Goal: Obtain resource: Download file/media

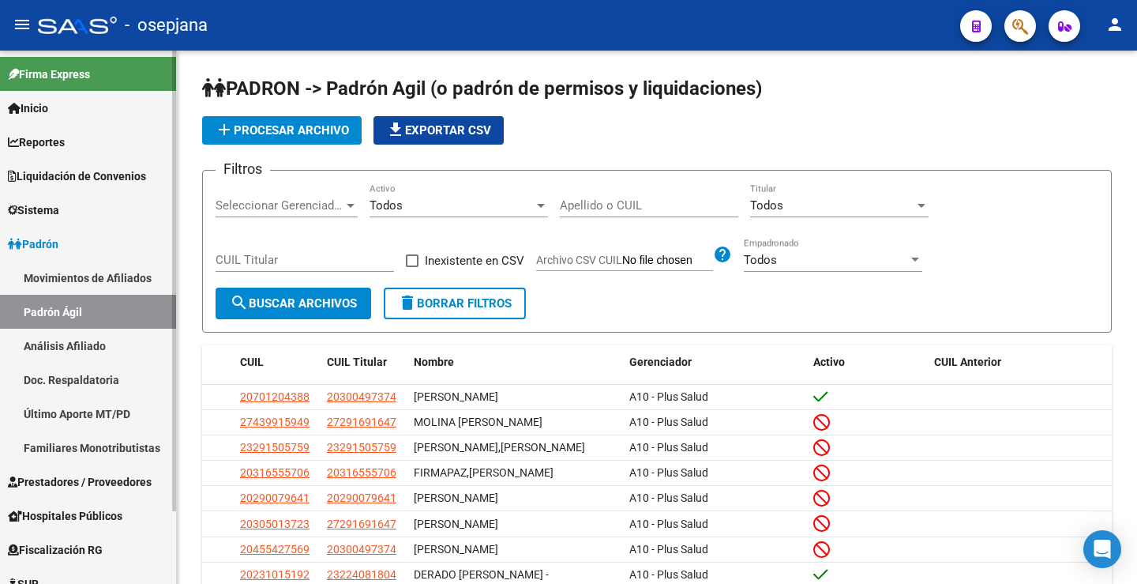
click at [81, 176] on span "Liquidación de Convenios" at bounding box center [77, 175] width 138 height 17
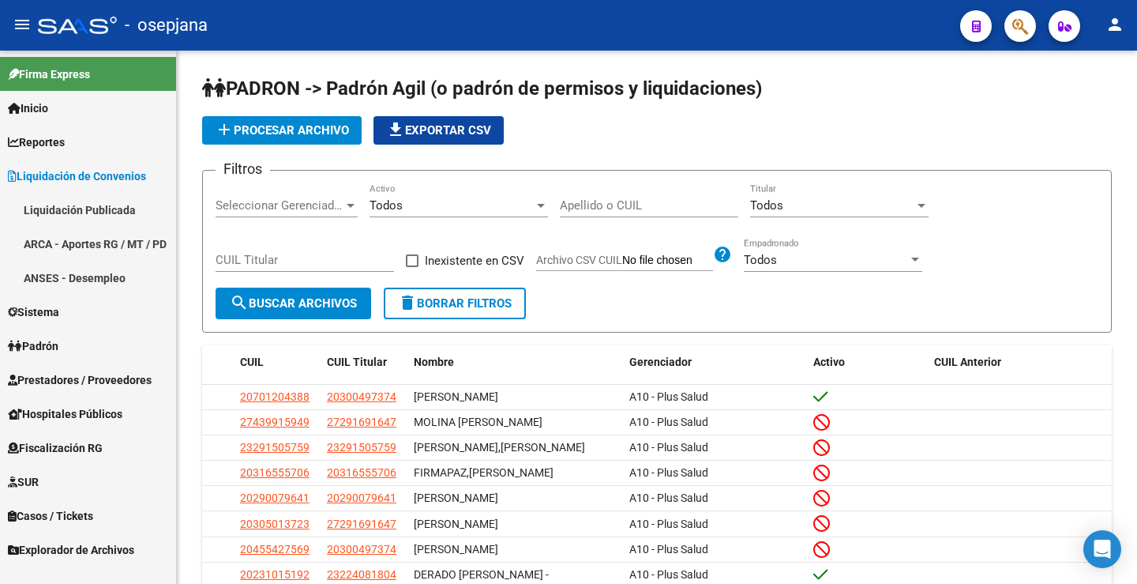
click at [86, 219] on link "Liquidación Publicada" at bounding box center [88, 210] width 176 height 34
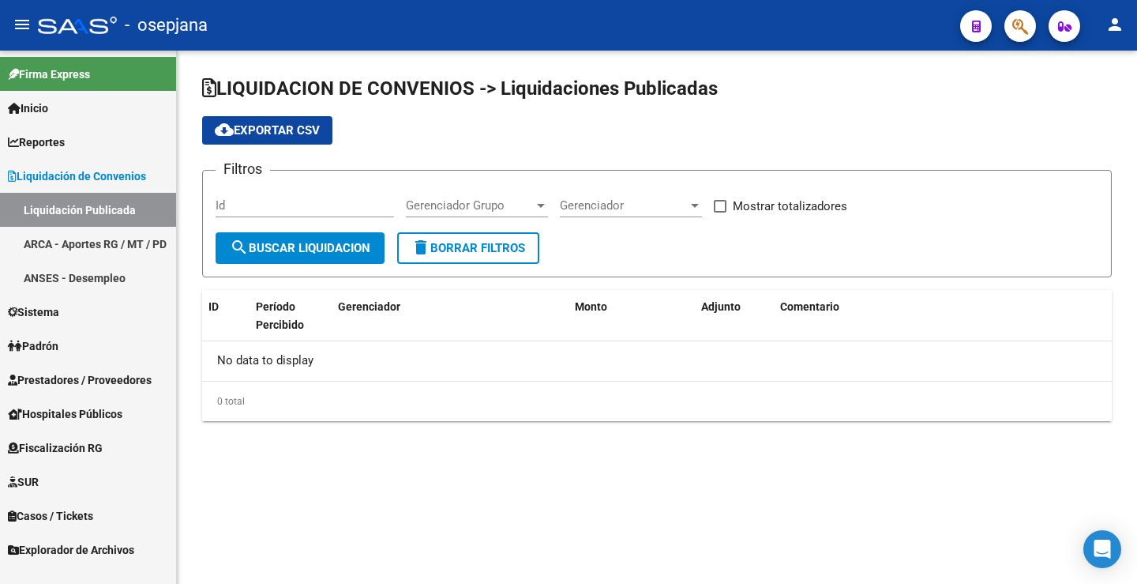
checkbox input "true"
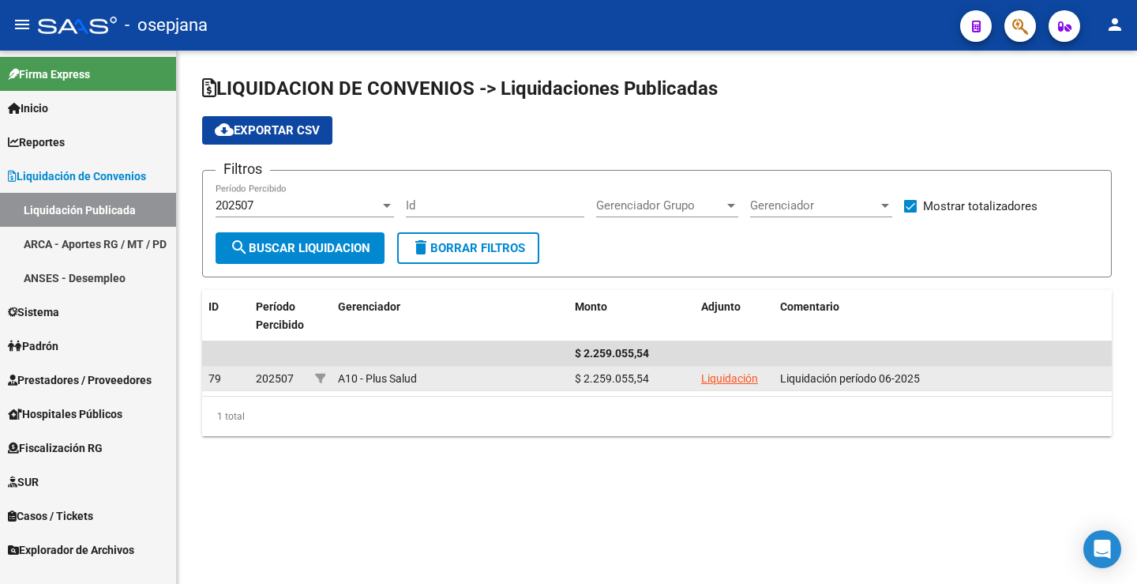
click at [711, 384] on link "Liquidación" at bounding box center [729, 378] width 57 height 13
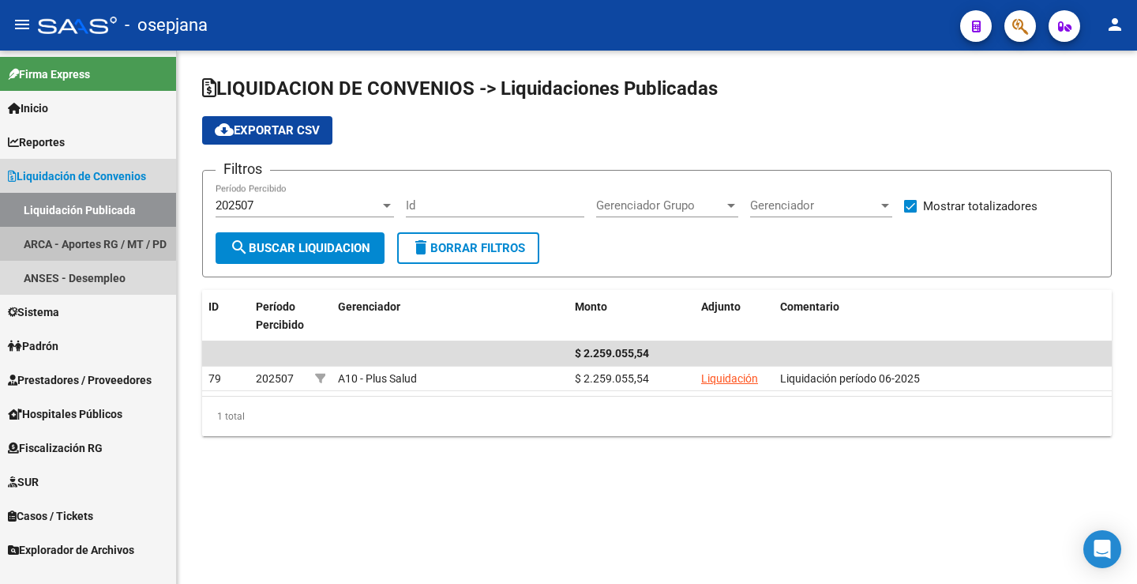
click at [81, 238] on link "ARCA - Aportes RG / MT / PD" at bounding box center [88, 244] width 176 height 34
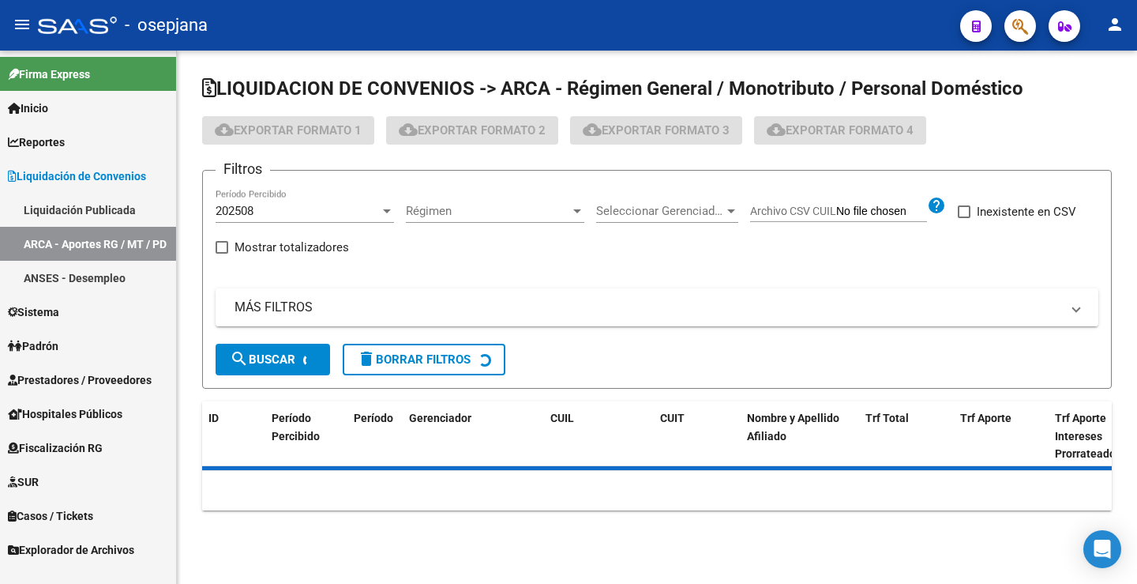
click at [329, 216] on div "202508" at bounding box center [298, 211] width 164 height 14
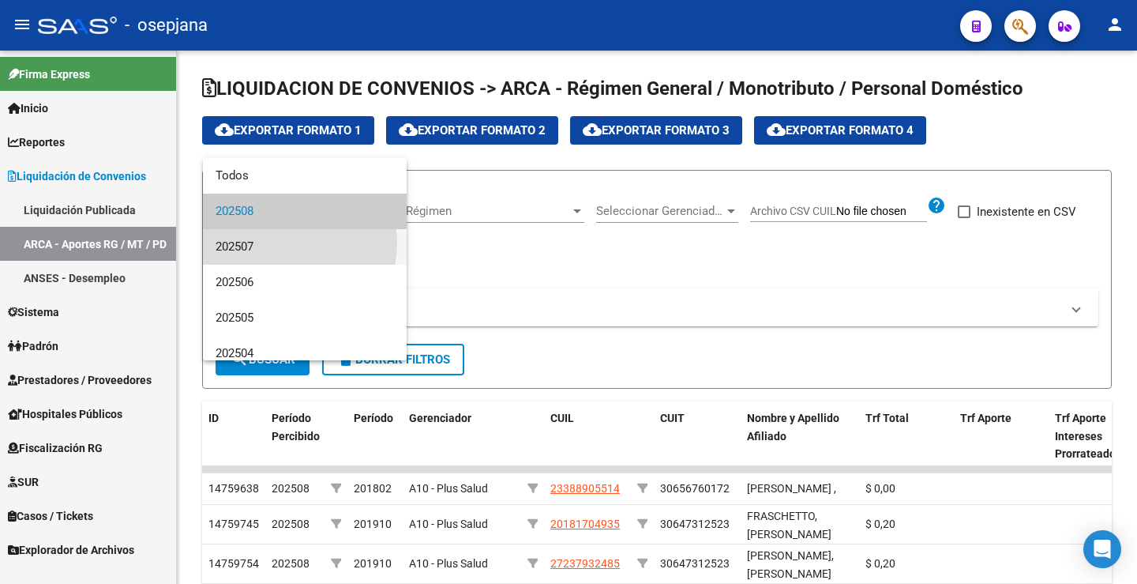
click at [293, 243] on span "202507" at bounding box center [305, 247] width 178 height 36
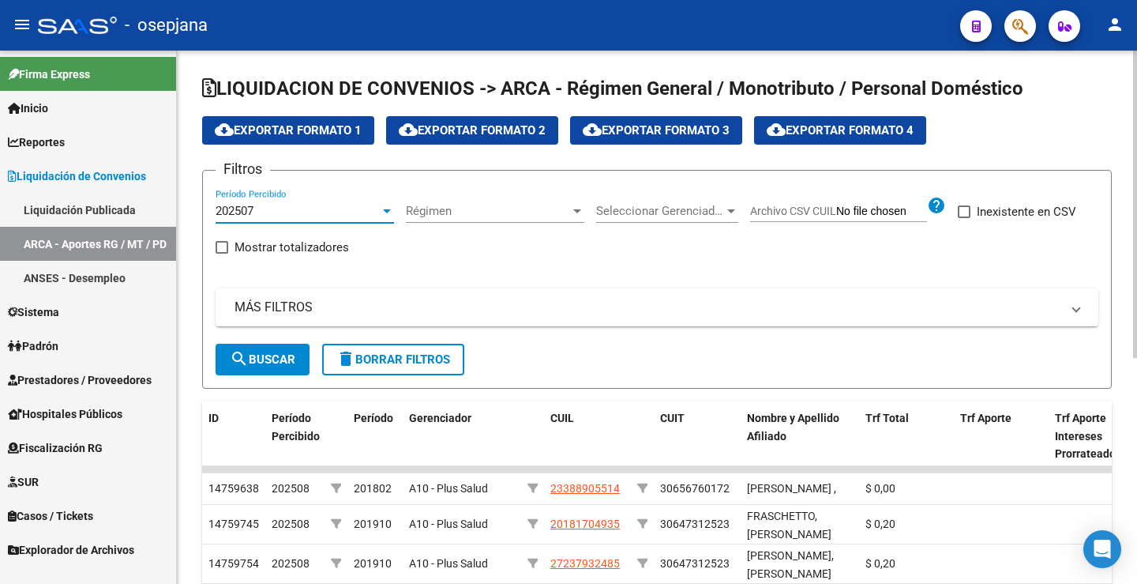
click at [276, 360] on span "search Buscar" at bounding box center [263, 359] width 66 height 14
click at [252, 132] on span "cloud_download Exportar Formato 1" at bounding box center [288, 130] width 147 height 14
click at [79, 203] on link "Liquidación Publicada" at bounding box center [88, 210] width 176 height 34
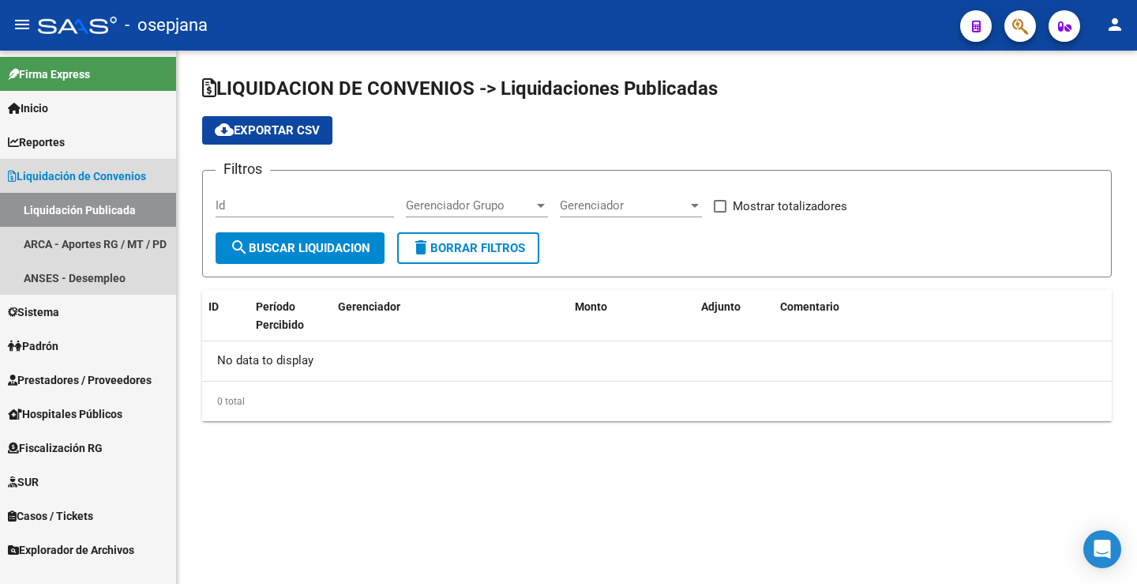
checkbox input "true"
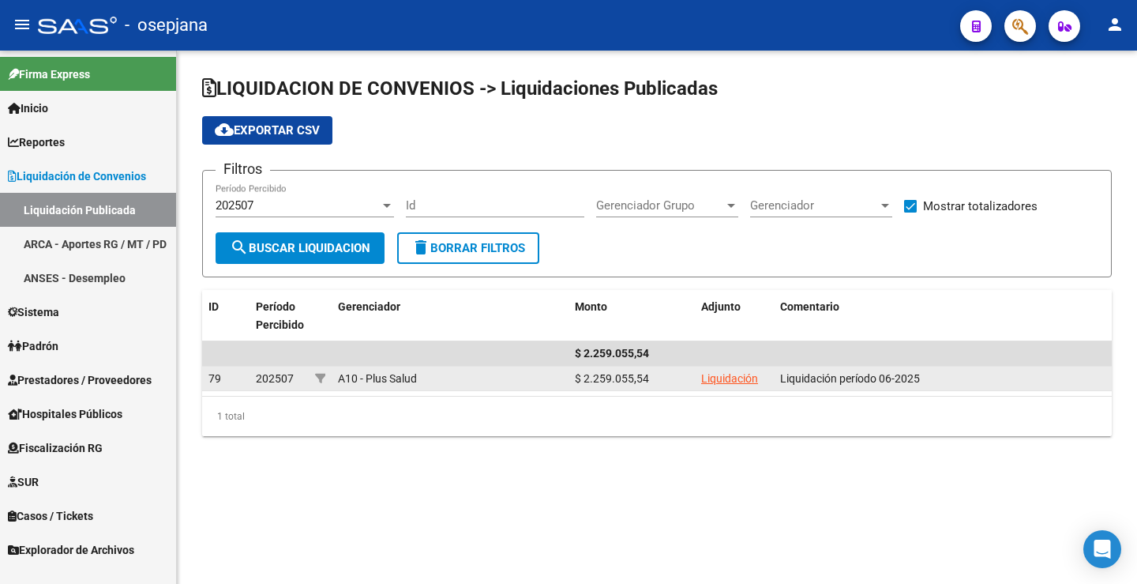
click at [732, 381] on link "Liquidación" at bounding box center [729, 378] width 57 height 13
click at [732, 378] on link "Liquidación" at bounding box center [729, 378] width 57 height 13
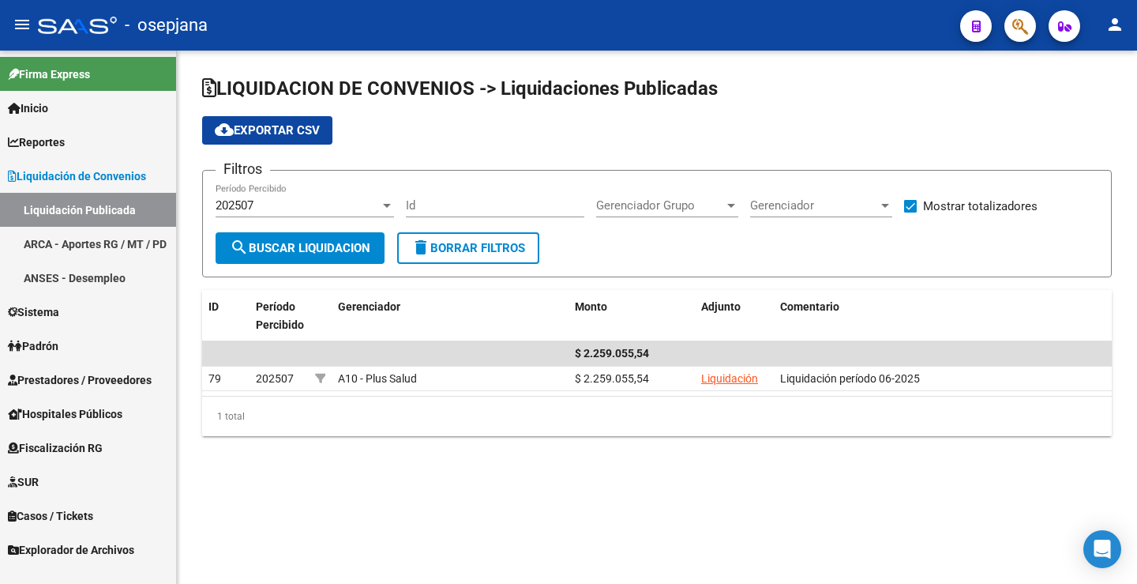
click at [651, 488] on mat-sidenav-content "LIQUIDACION DE CONVENIOS -> Liquidaciones Publicadas cloud_download Exportar CS…" at bounding box center [657, 317] width 960 height 533
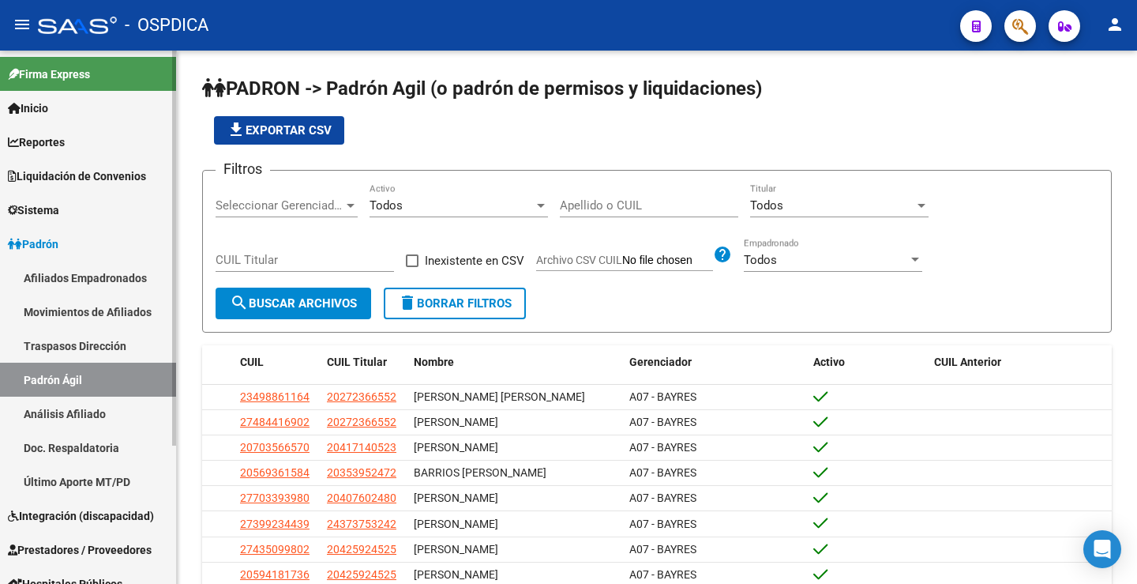
click at [86, 177] on span "Liquidación de Convenios" at bounding box center [77, 175] width 138 height 17
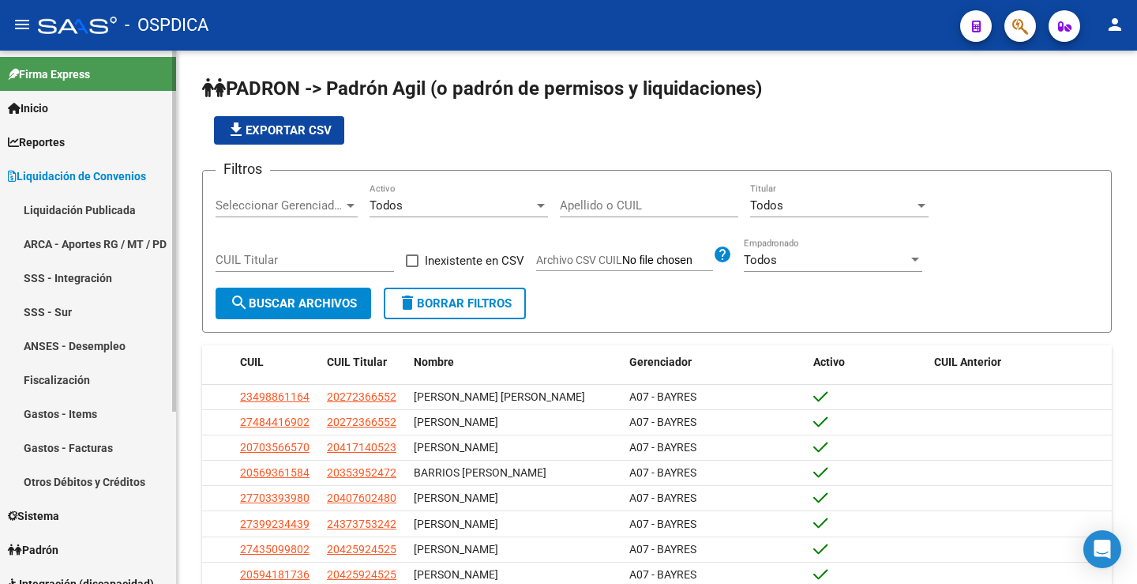
click at [77, 235] on link "ARCA - Aportes RG / MT / PD" at bounding box center [88, 244] width 176 height 34
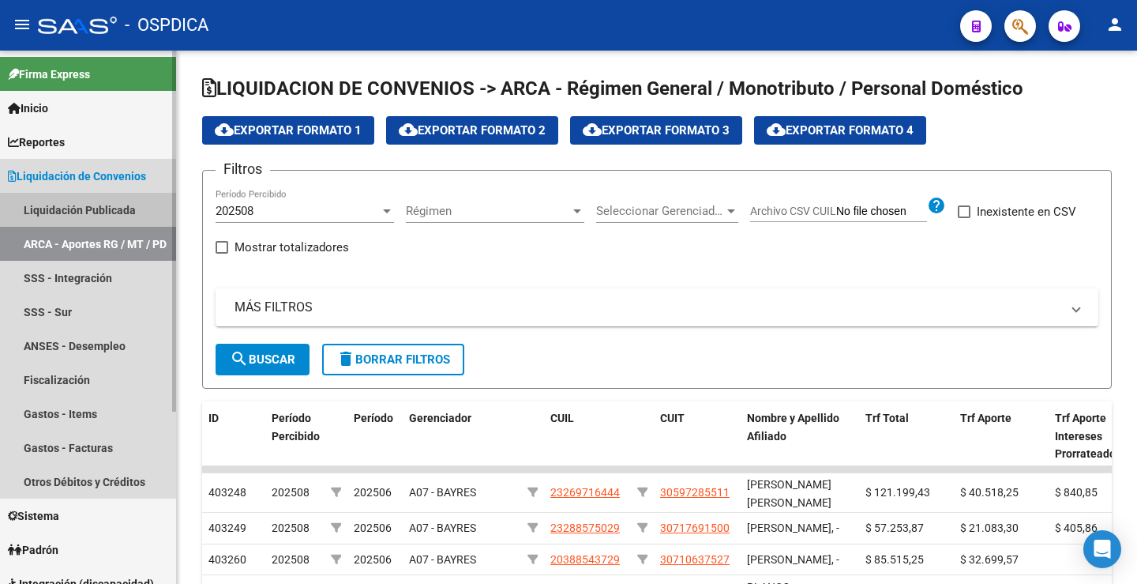
click at [66, 201] on link "Liquidación Publicada" at bounding box center [88, 210] width 176 height 34
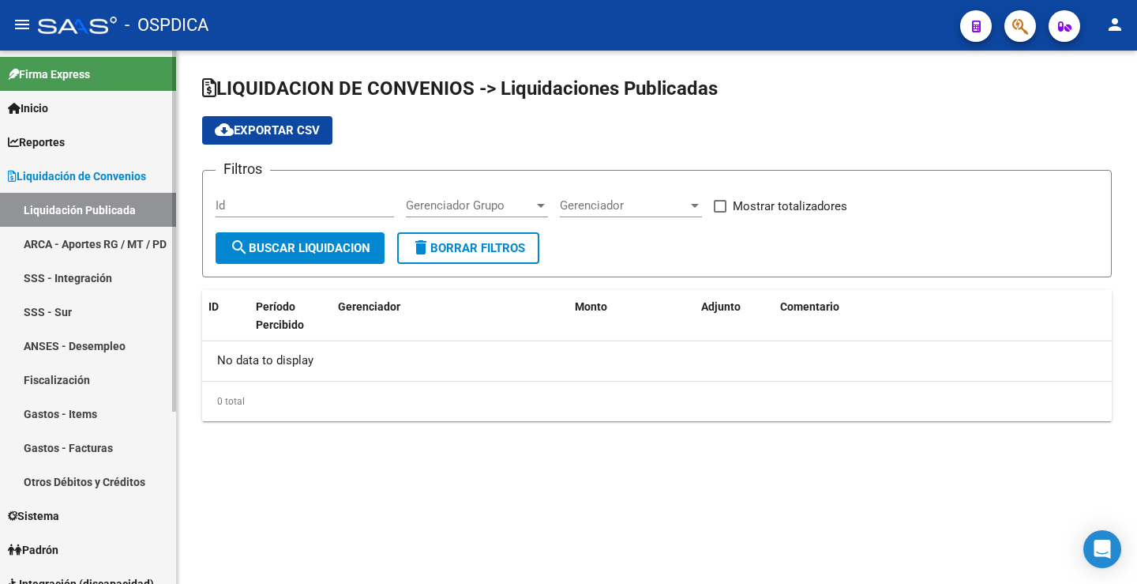
checkbox input "true"
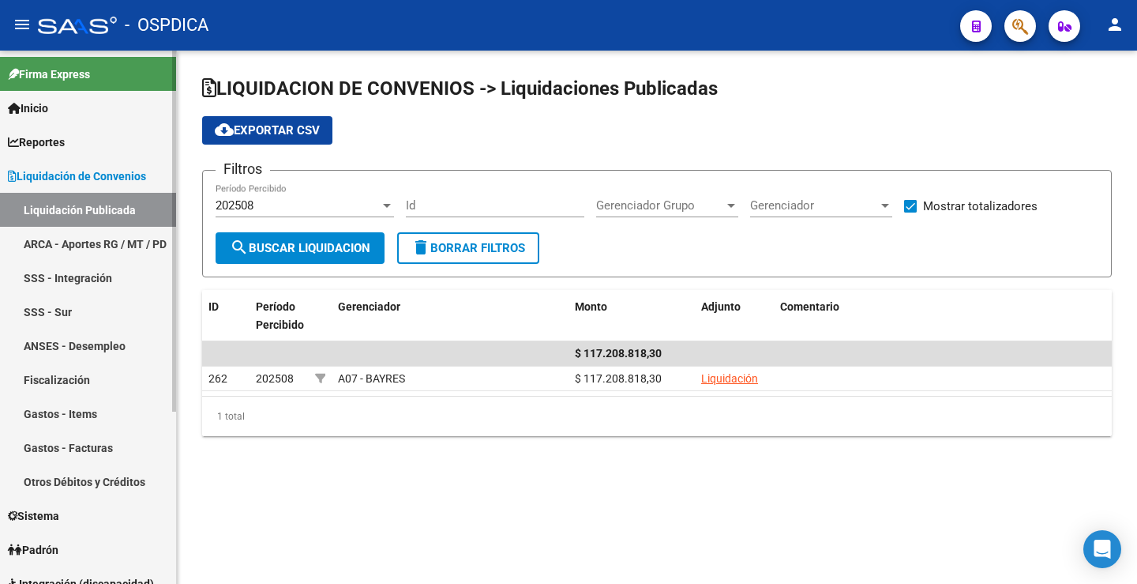
click at [80, 231] on link "ARCA - Aportes RG / MT / PD" at bounding box center [88, 244] width 176 height 34
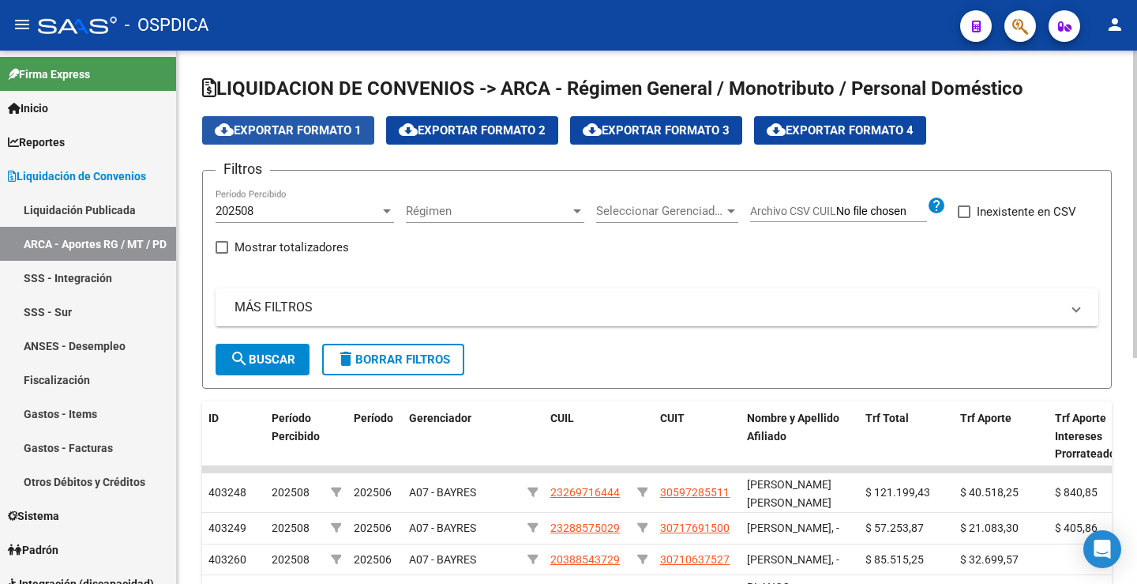
click at [302, 126] on span "cloud_download Exportar Formato 1" at bounding box center [288, 130] width 147 height 14
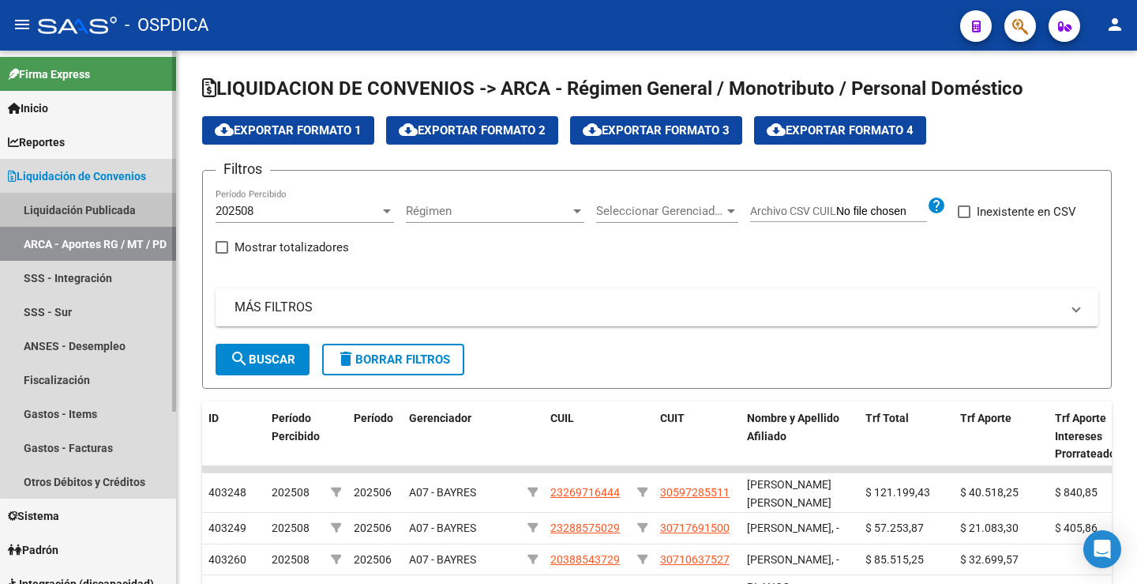
click at [103, 205] on link "Liquidación Publicada" at bounding box center [88, 210] width 176 height 34
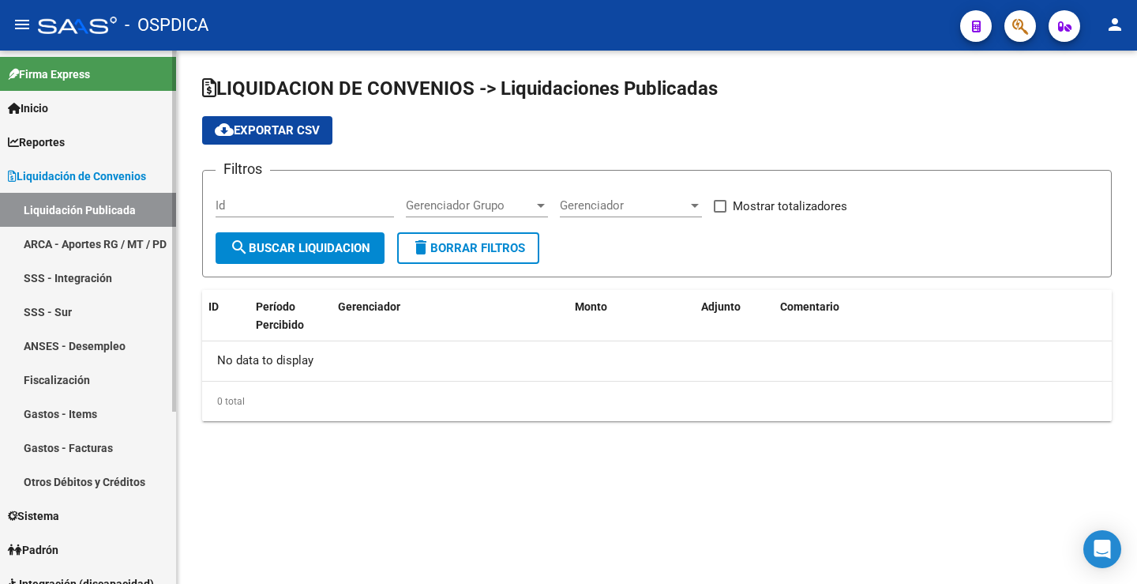
checkbox input "true"
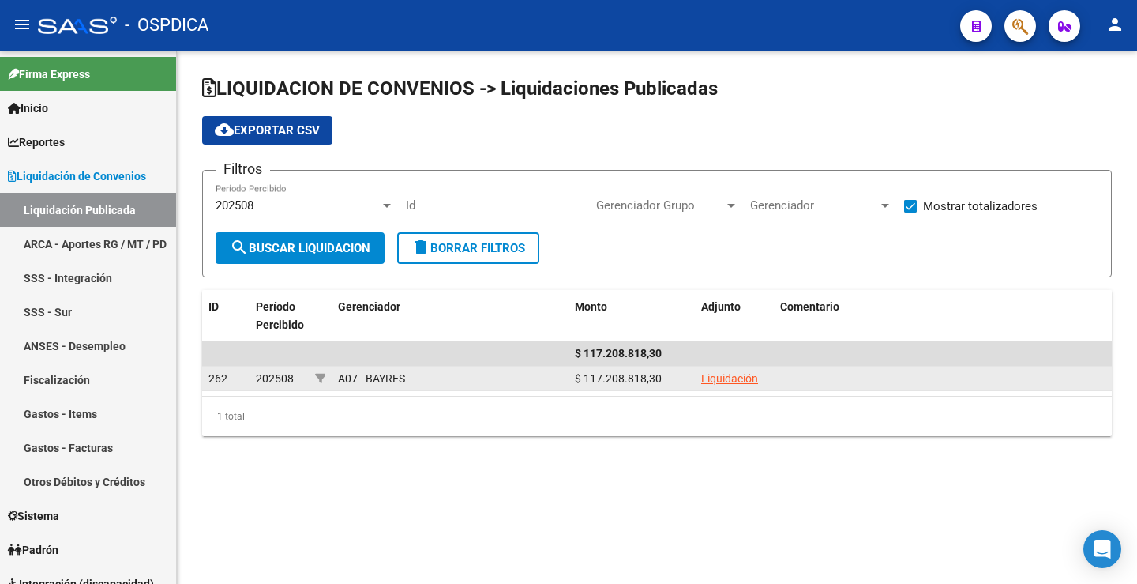
click at [728, 378] on link "Liquidación" at bounding box center [729, 378] width 57 height 13
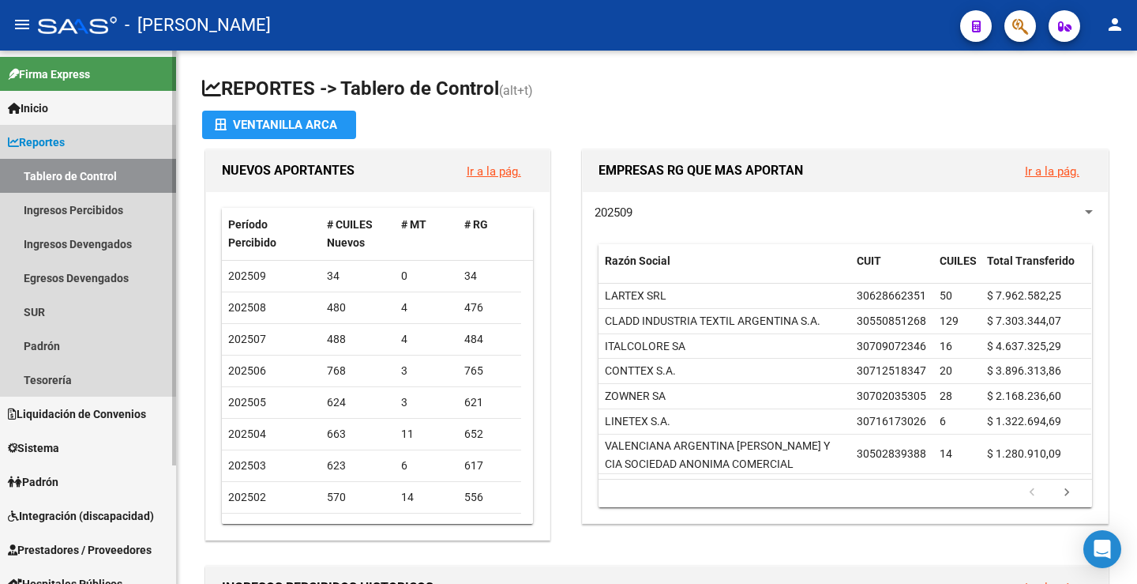
click at [53, 137] on span "Reportes" at bounding box center [36, 141] width 57 height 17
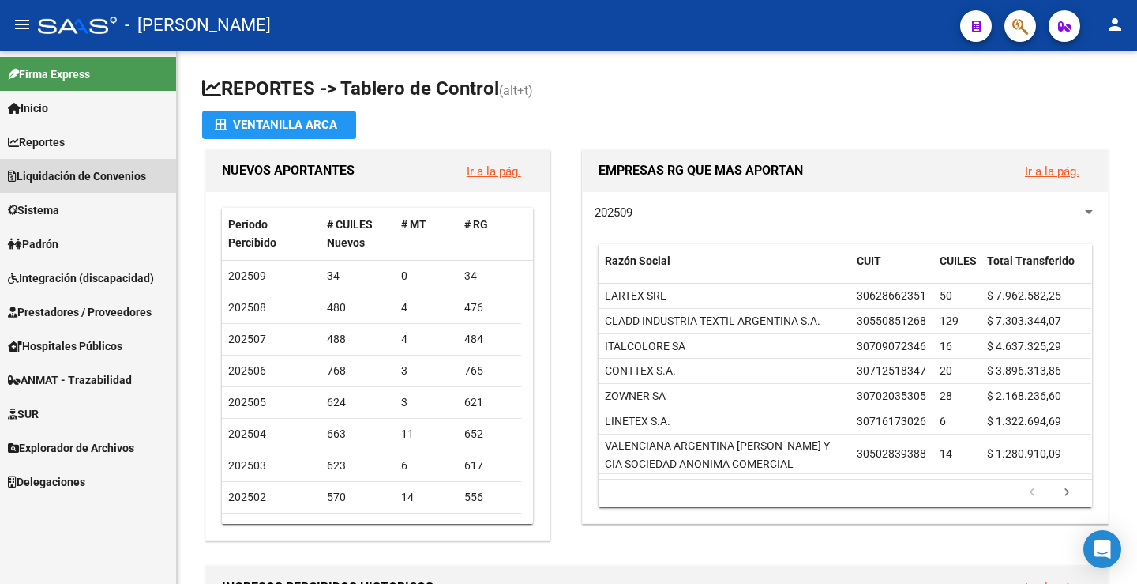
click at [68, 160] on link "Liquidación de Convenios" at bounding box center [88, 176] width 176 height 34
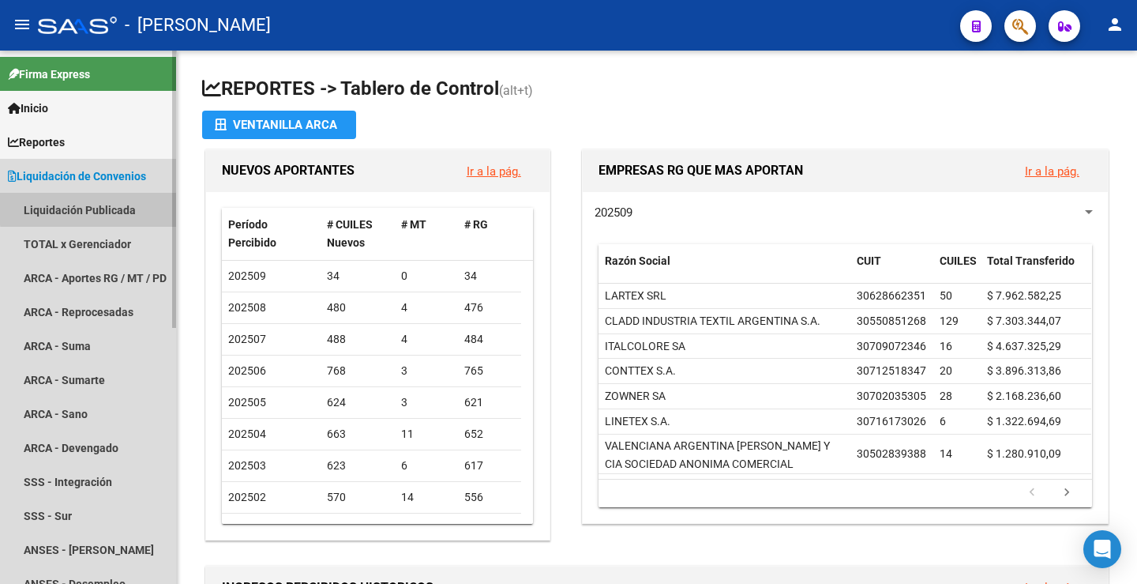
click at [99, 208] on link "Liquidación Publicada" at bounding box center [88, 210] width 176 height 34
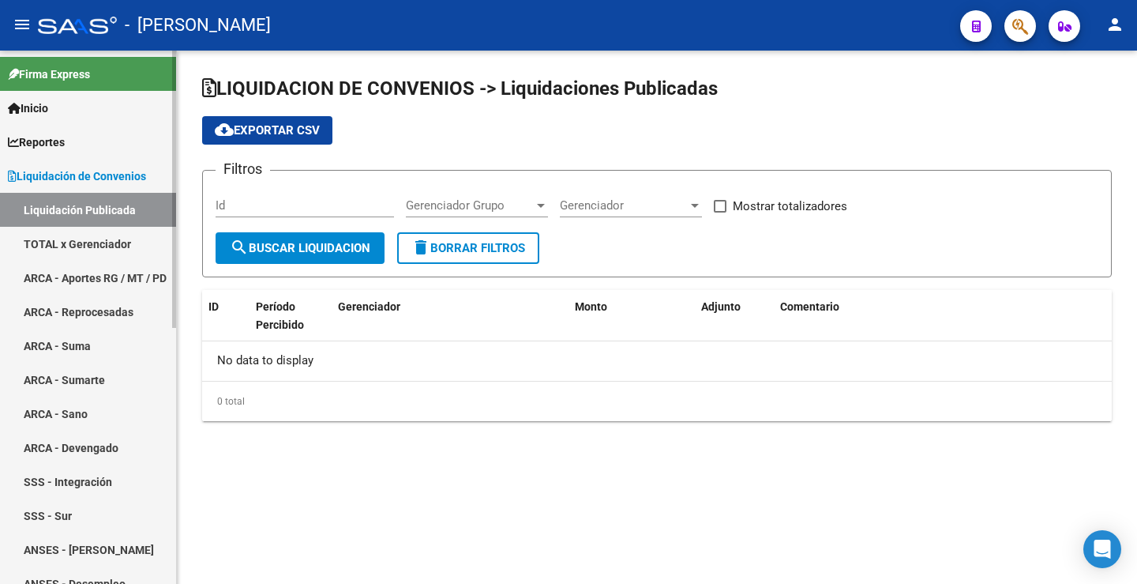
checkbox input "true"
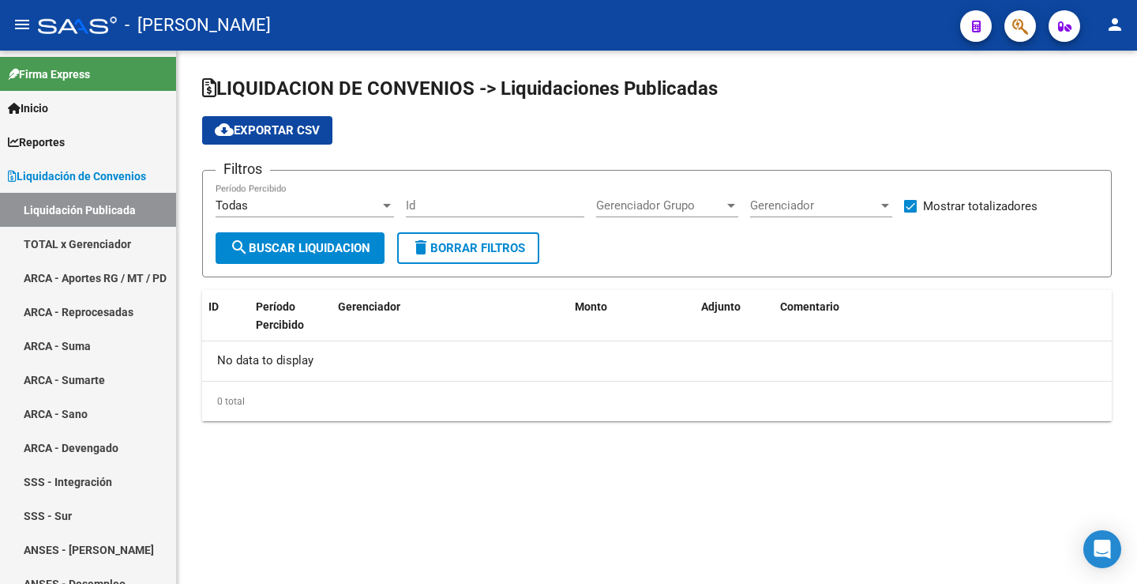
click at [302, 197] on div "Todas Período Percibido" at bounding box center [305, 200] width 178 height 34
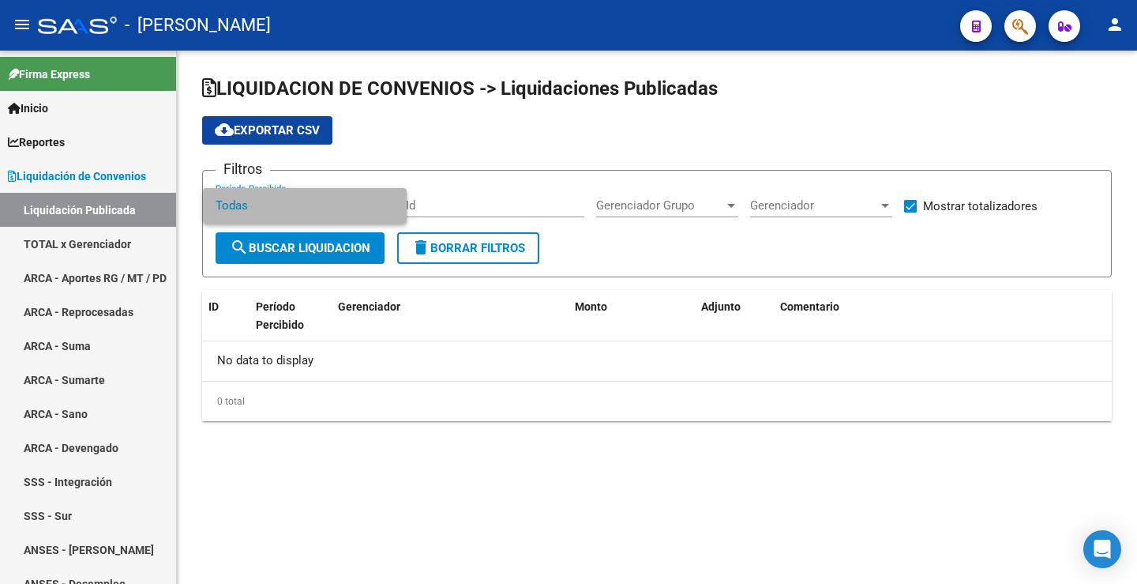
click at [302, 210] on span "Todas" at bounding box center [305, 206] width 178 height 36
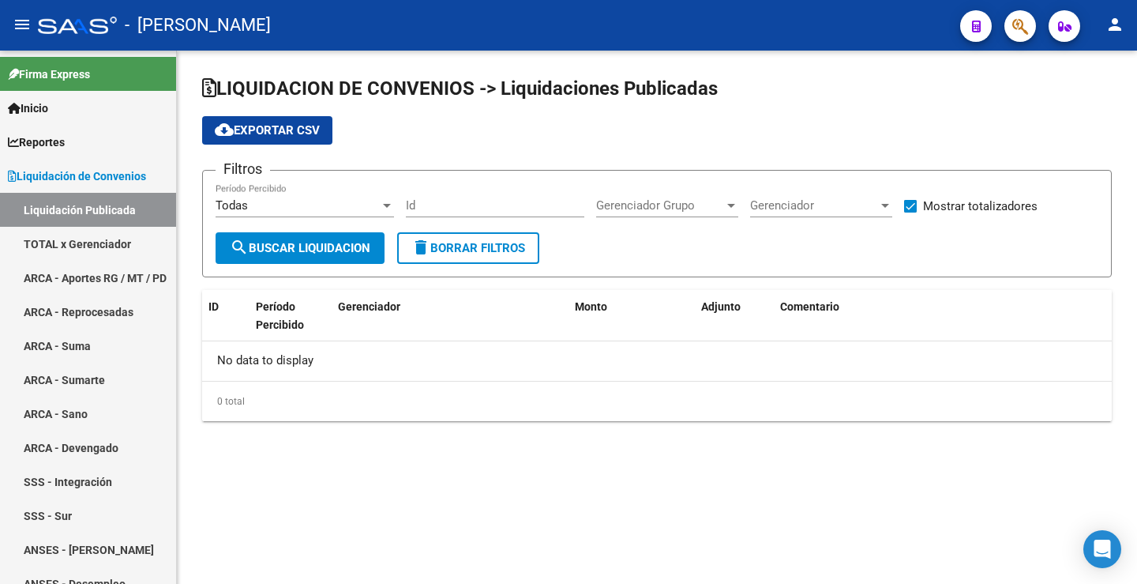
click at [550, 175] on form "Filtros Todas Período Percibido Id Gerenciador Grupo Gerenciador Grupo Gerencia…" at bounding box center [657, 223] width 910 height 107
click at [788, 200] on span "Gerenciador" at bounding box center [814, 205] width 128 height 14
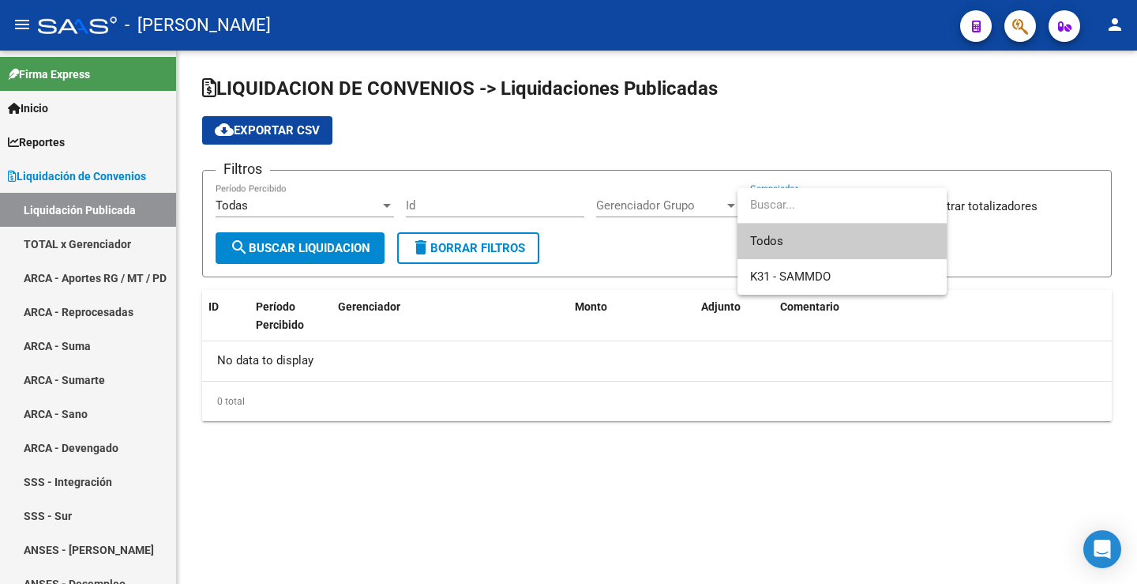
drag, startPoint x: 801, startPoint y: 208, endPoint x: 787, endPoint y: 208, distance: 13.4
click at [800, 208] on input "dropdown search" at bounding box center [842, 205] width 209 height 36
click at [670, 191] on div at bounding box center [568, 292] width 1137 height 584
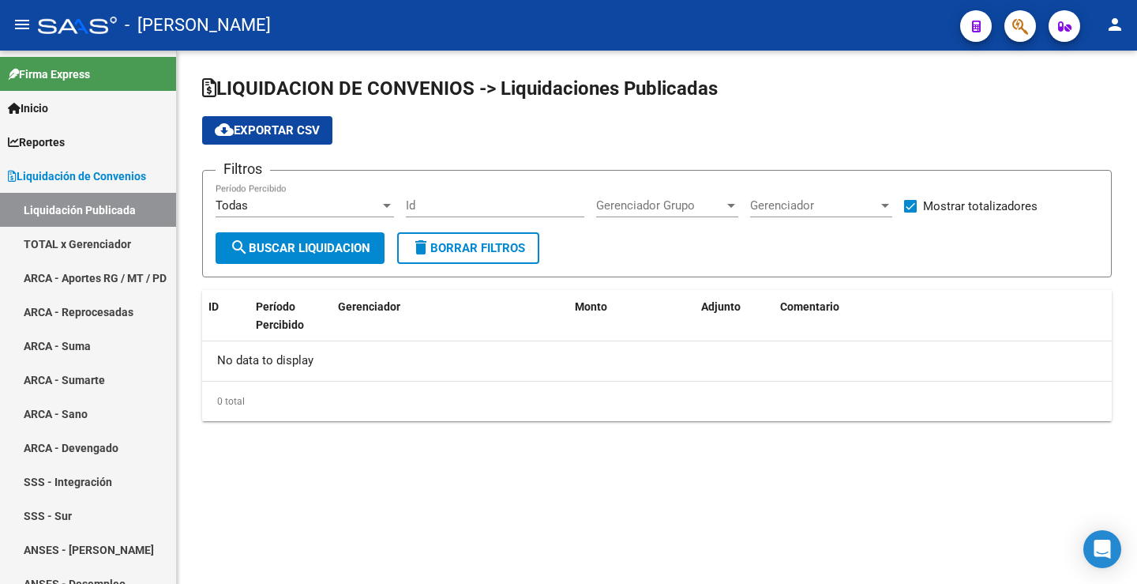
click at [663, 205] on span "Gerenciador Grupo" at bounding box center [660, 205] width 128 height 14
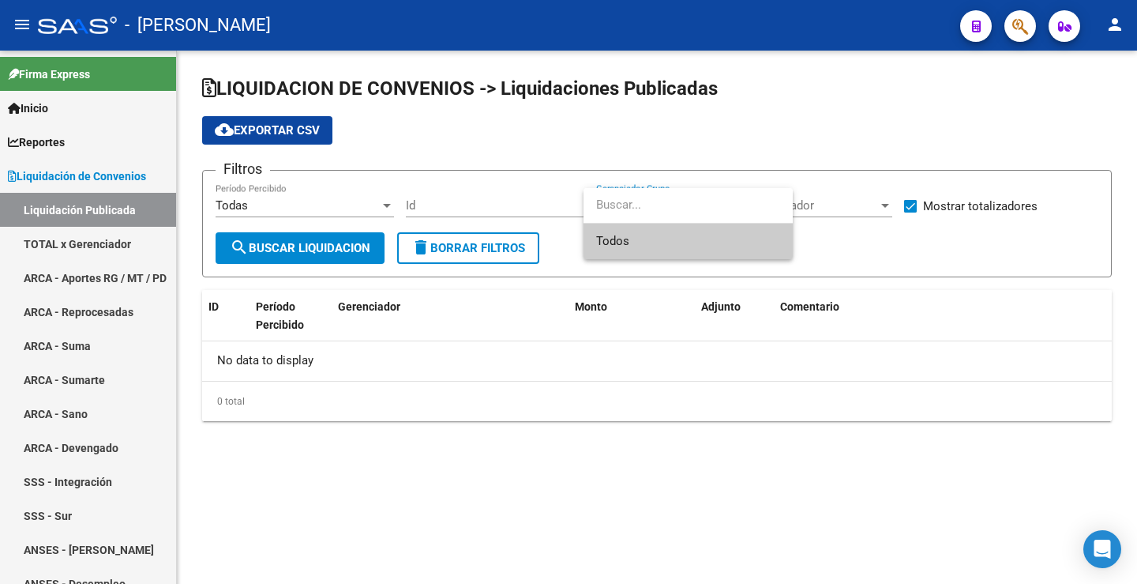
click at [518, 111] on div at bounding box center [568, 292] width 1137 height 584
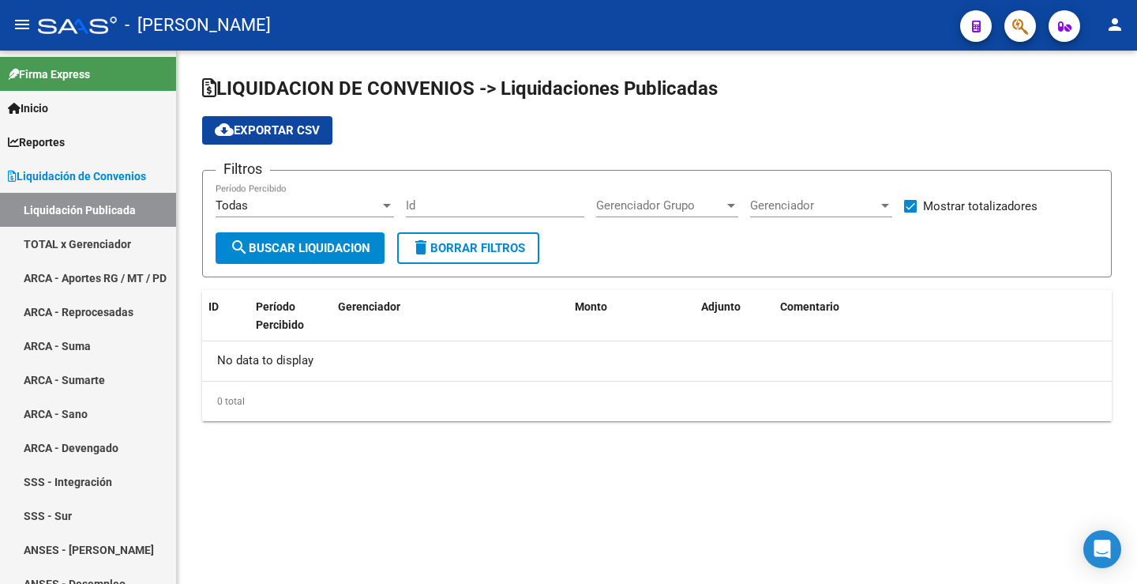
click at [301, 212] on div "Todas" at bounding box center [298, 205] width 164 height 14
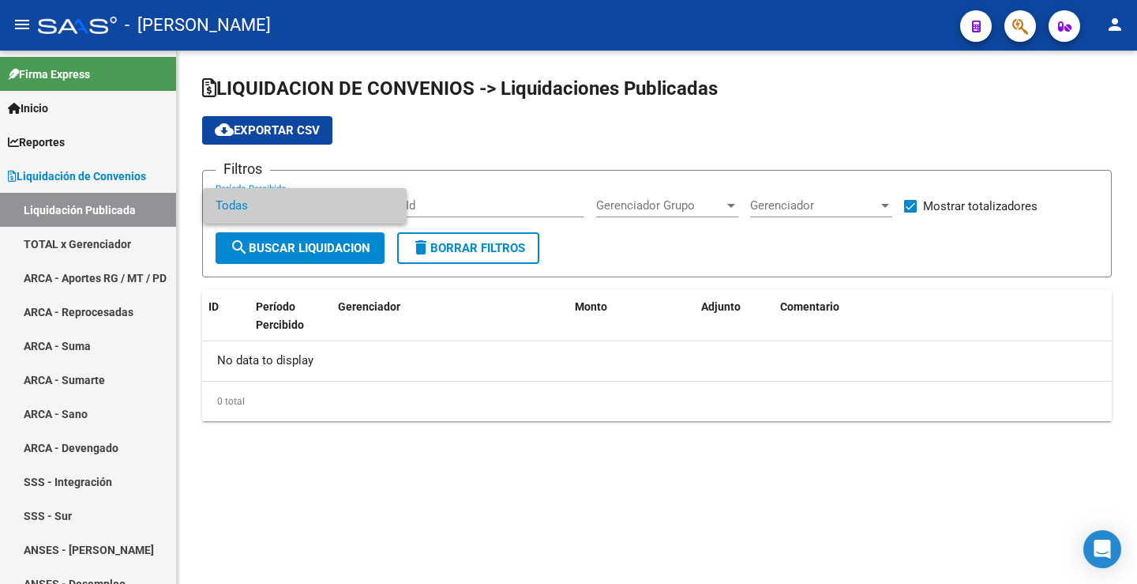
click at [295, 205] on span "Todas" at bounding box center [305, 206] width 178 height 36
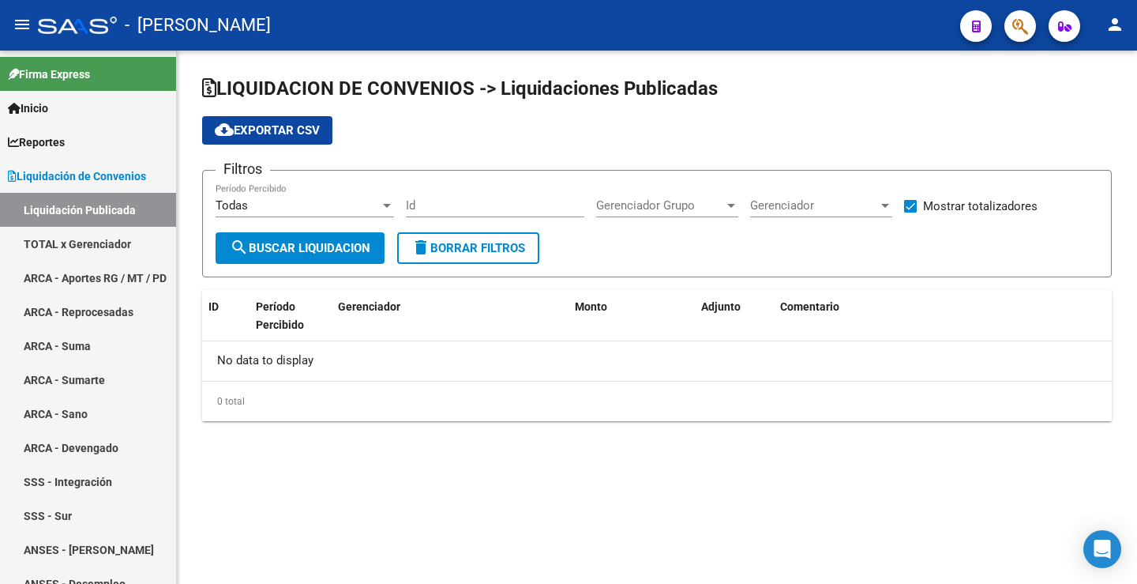
click at [501, 180] on form "Filtros Todas Período Percibido Id Gerenciador Grupo Gerenciador Grupo Gerencia…" at bounding box center [657, 223] width 910 height 107
click at [267, 250] on span "search Buscar Liquidacion" at bounding box center [300, 248] width 141 height 14
click at [476, 120] on div "cloud_download Exportar CSV" at bounding box center [657, 130] width 910 height 28
click at [49, 268] on link "ARCA - Aportes RG / MT / PD" at bounding box center [88, 278] width 176 height 34
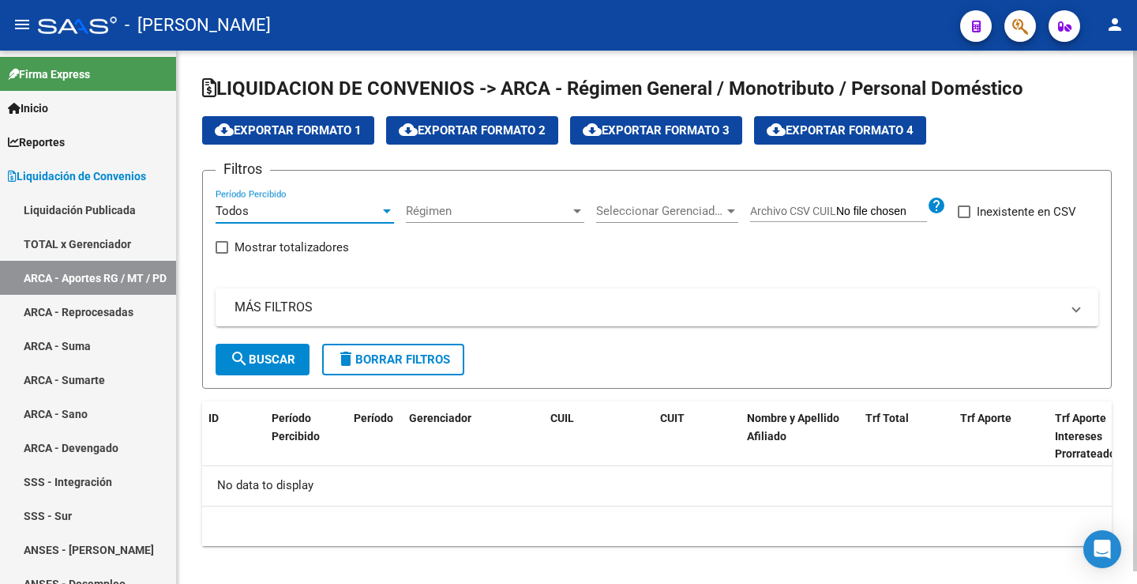
click at [280, 205] on div "Todos" at bounding box center [298, 211] width 164 height 14
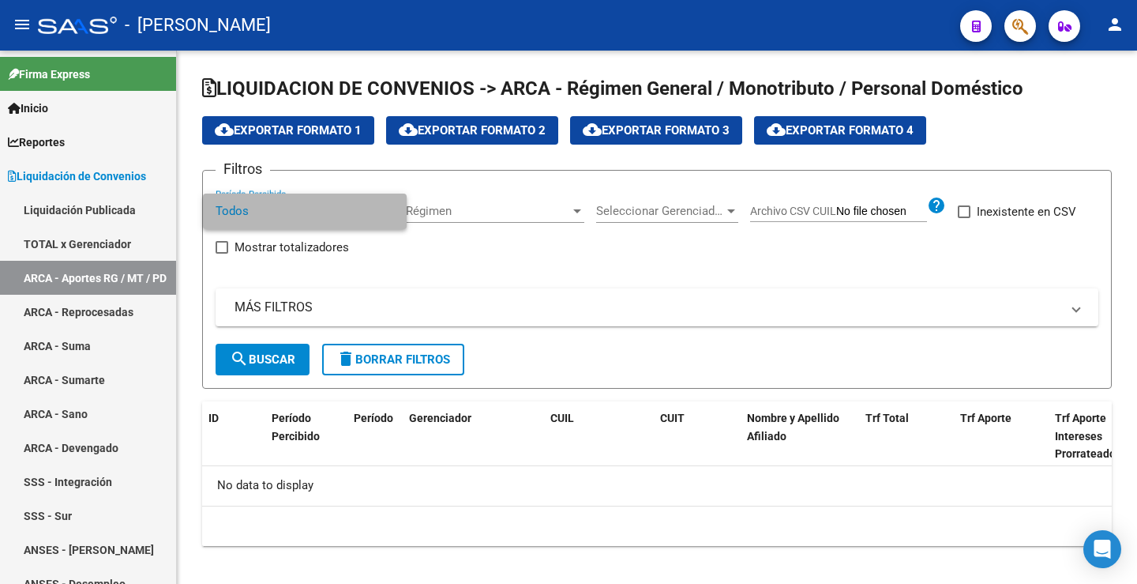
click at [274, 212] on span "Todos" at bounding box center [305, 211] width 178 height 36
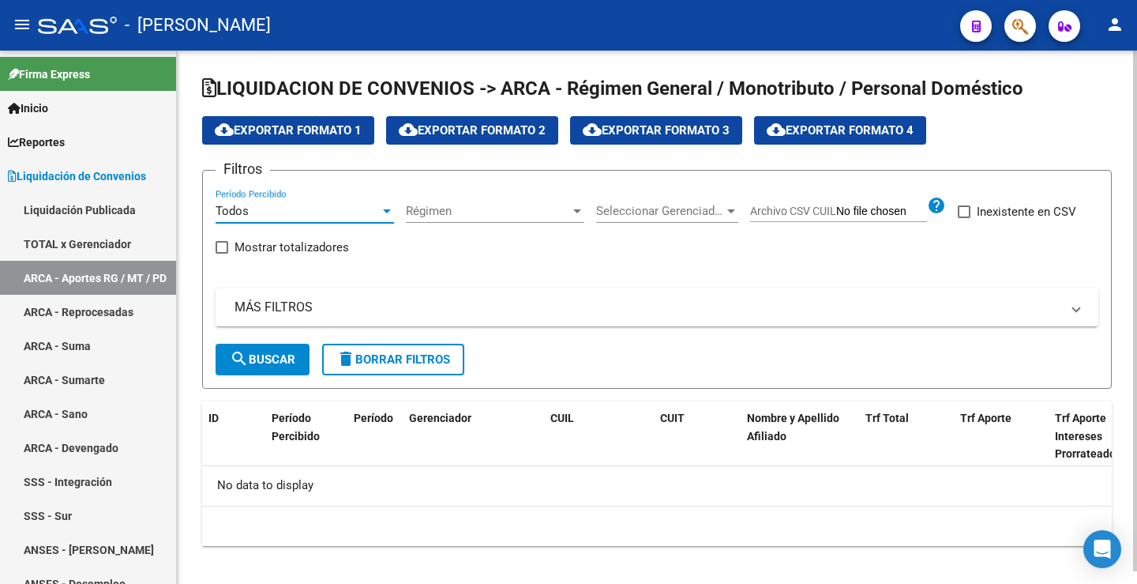
click at [788, 337] on div "MÁS FILTROS ID CUIL CUIT Archivo CSV CUIT help Período Desde(AAAAMM) Período Ha…" at bounding box center [657, 315] width 883 height 55
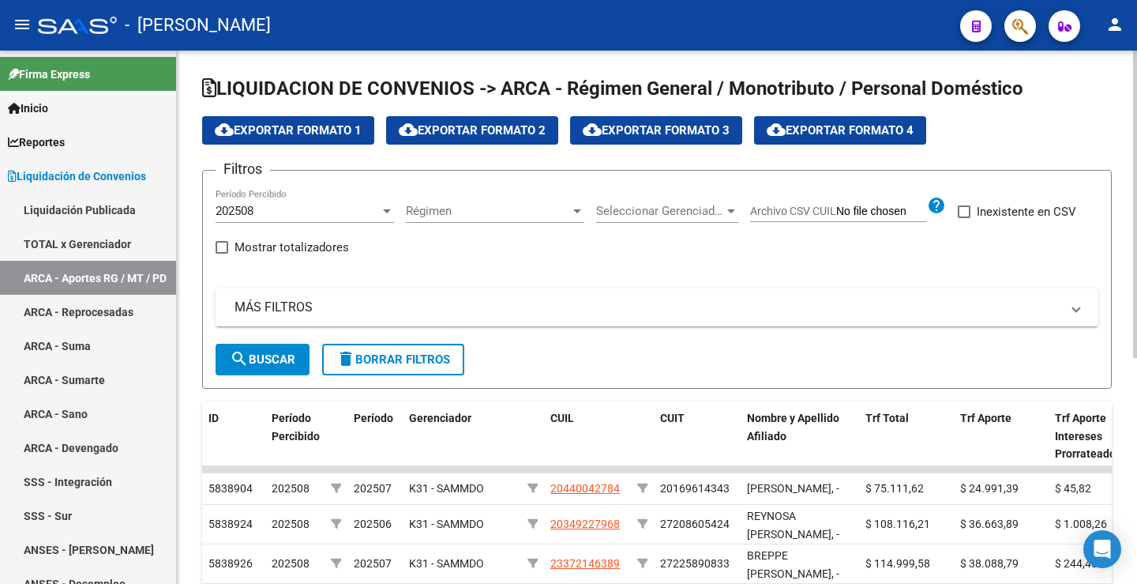
click at [254, 131] on span "cloud_download Exportar Formato 1" at bounding box center [288, 130] width 147 height 14
click at [54, 208] on link "Liquidación Publicada" at bounding box center [88, 210] width 176 height 34
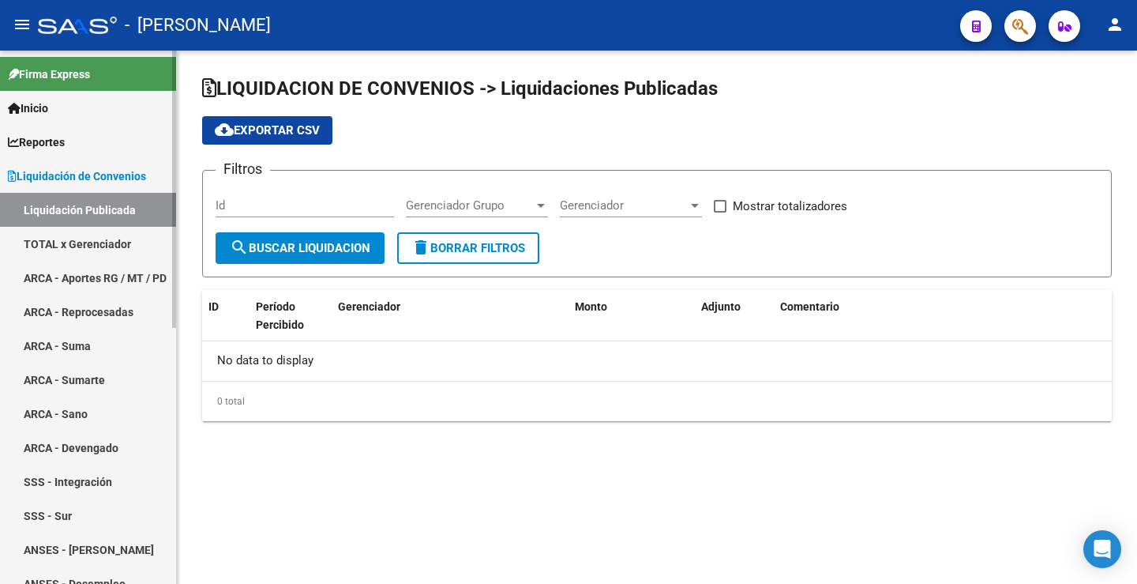
checkbox input "true"
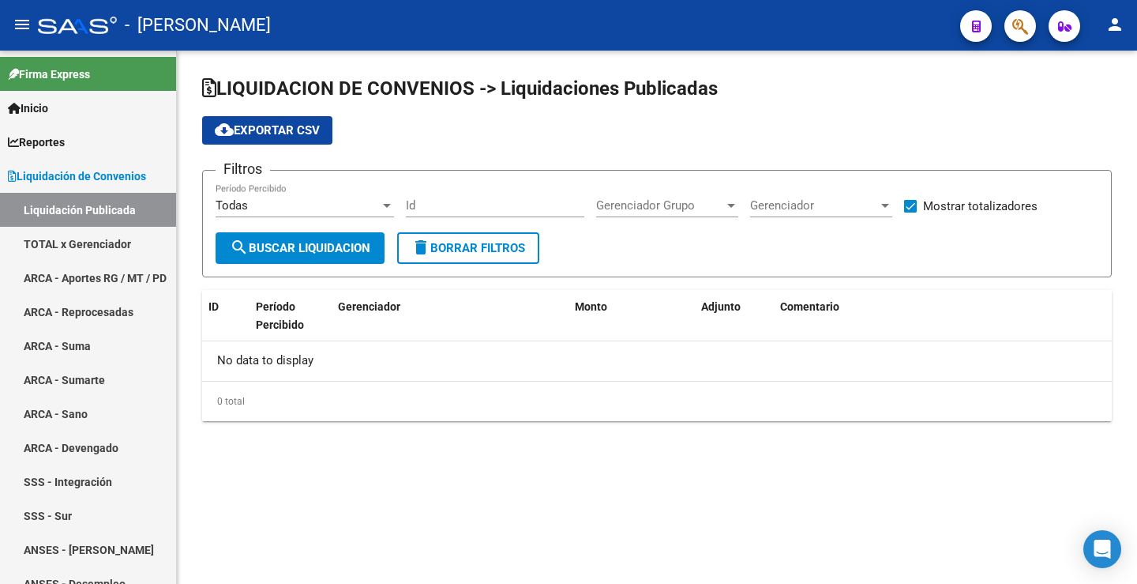
click at [305, 196] on div "Todas Período Percibido" at bounding box center [305, 200] width 178 height 34
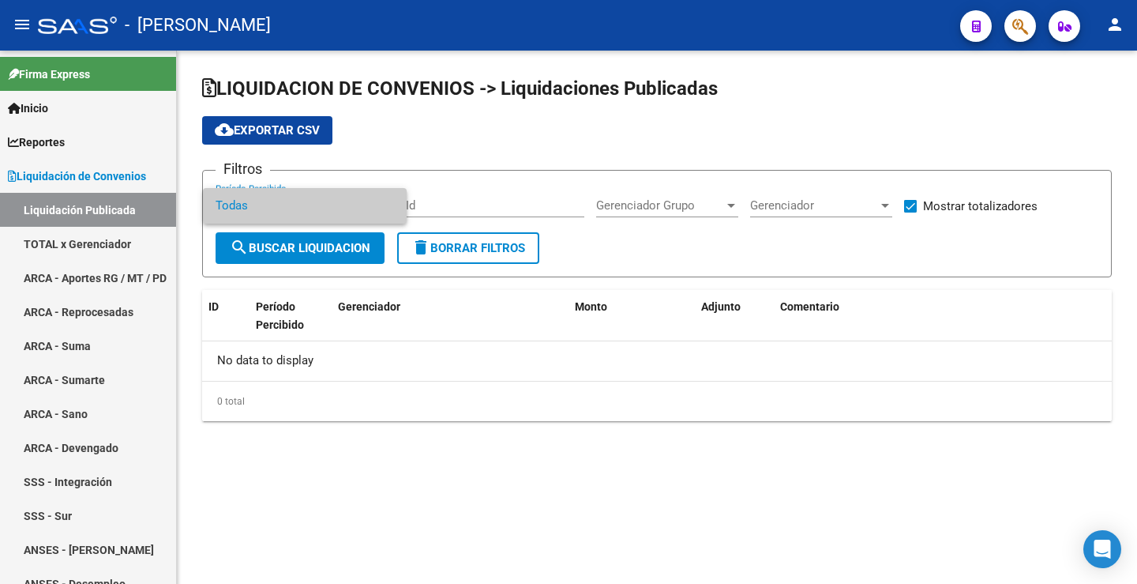
click at [306, 197] on span "Todas" at bounding box center [305, 206] width 178 height 36
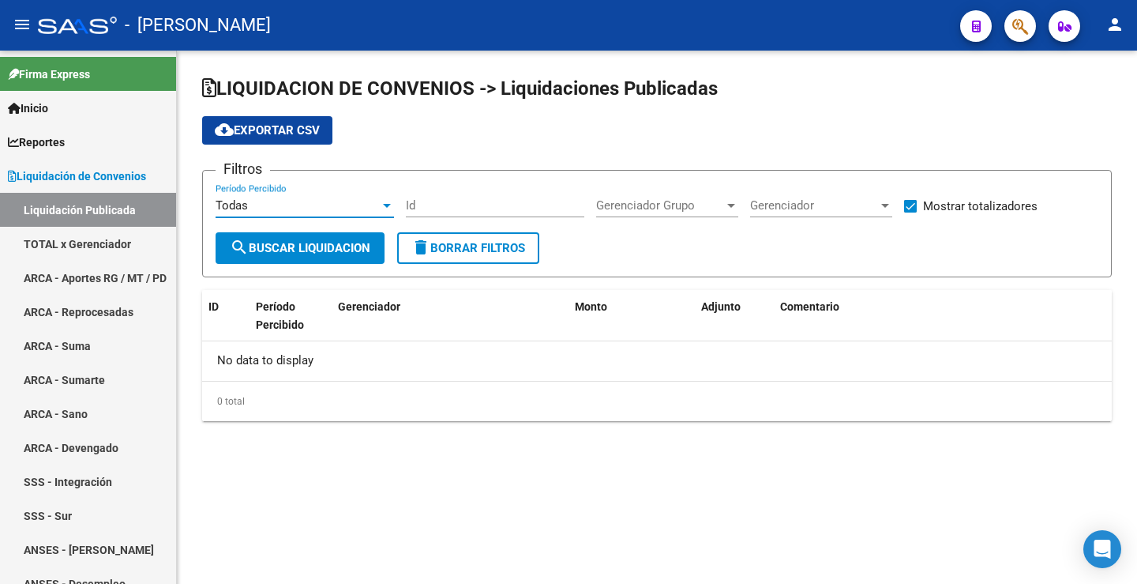
click at [306, 197] on div "Todas Período Percibido" at bounding box center [305, 200] width 178 height 34
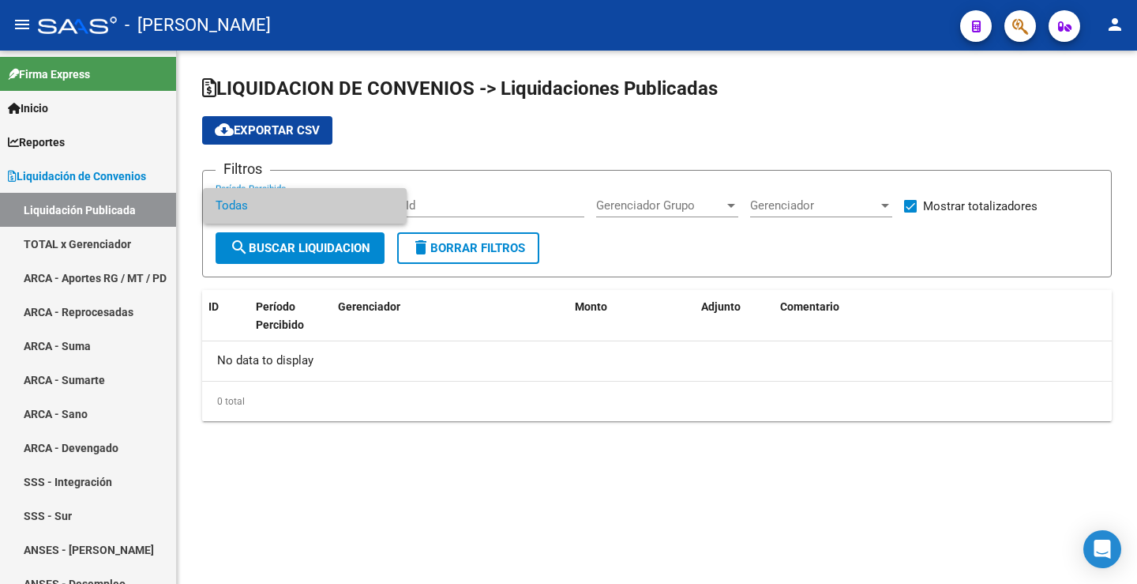
click at [465, 490] on div at bounding box center [568, 292] width 1137 height 584
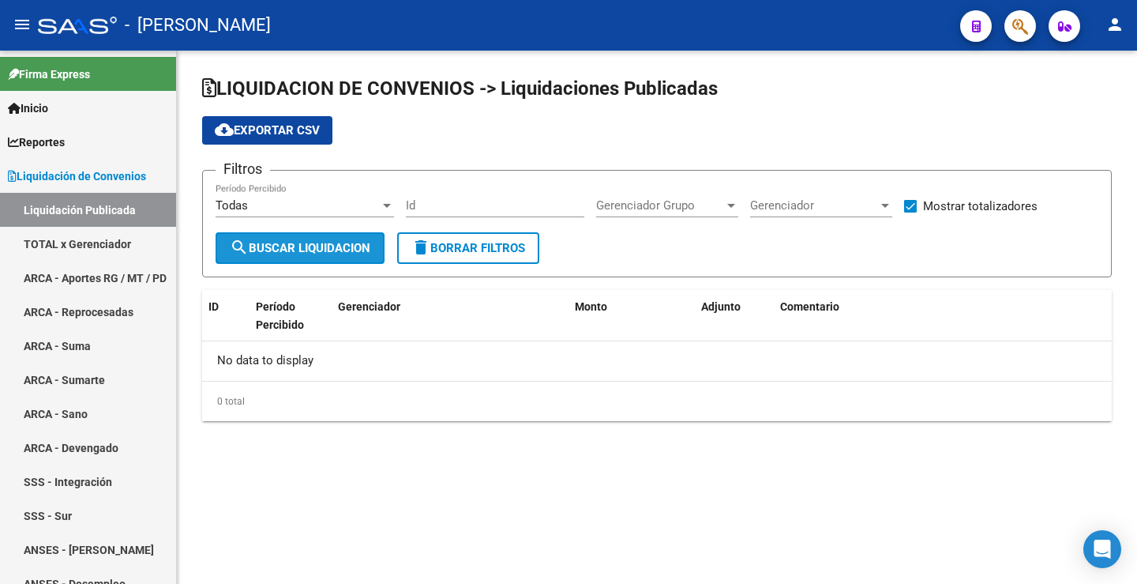
click at [273, 249] on span "search Buscar Liquidacion" at bounding box center [300, 248] width 141 height 14
click at [272, 212] on div "Todas Período Percibido" at bounding box center [305, 200] width 178 height 34
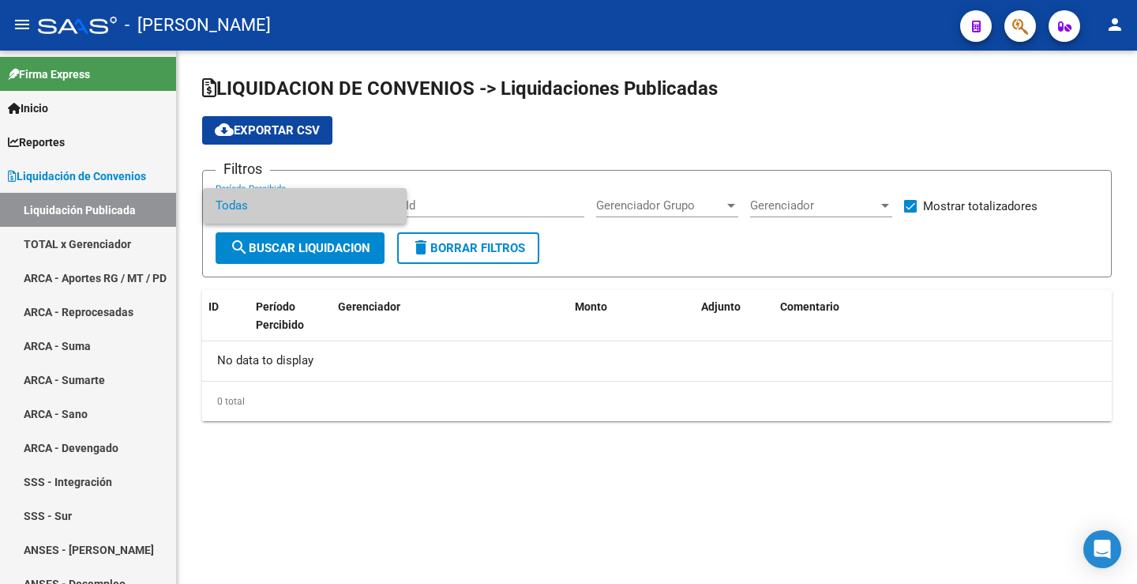
click at [440, 348] on div at bounding box center [568, 292] width 1137 height 584
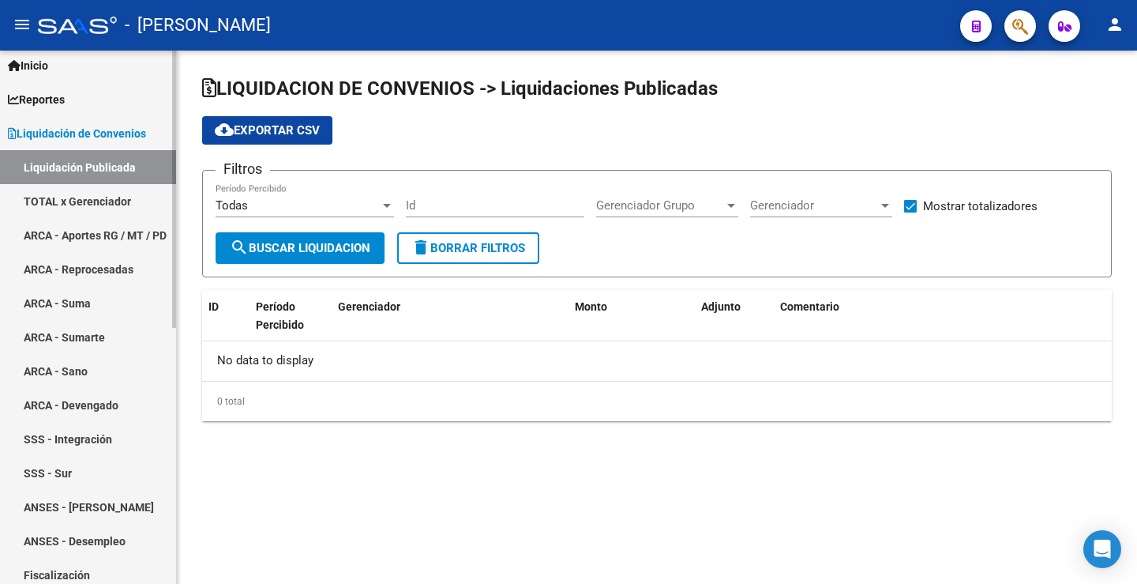
scroll to position [79, 0]
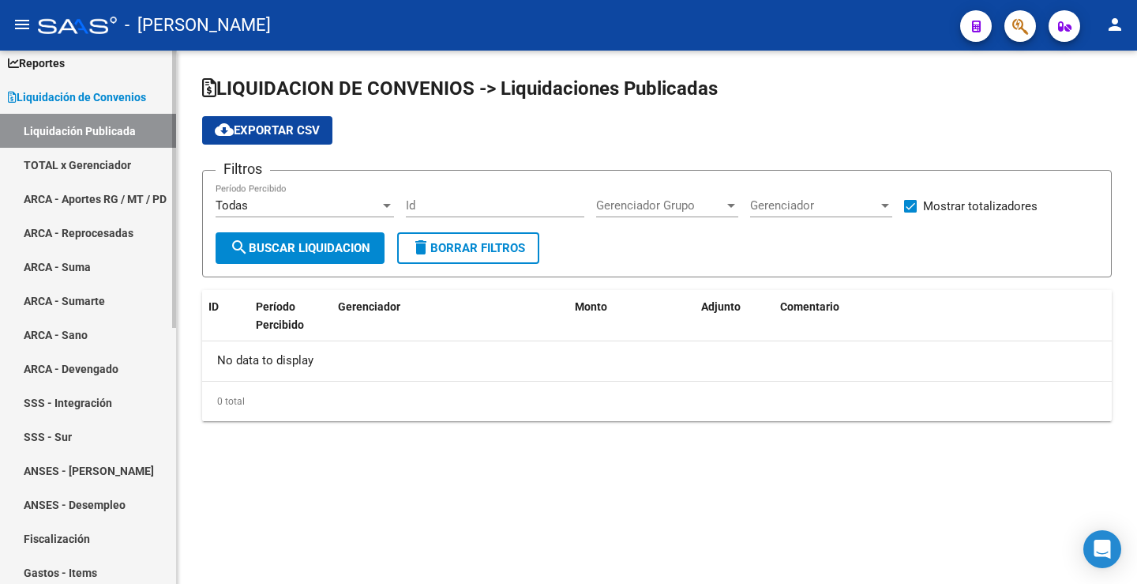
click at [86, 494] on link "ANSES - Desempleo" at bounding box center [88, 504] width 176 height 34
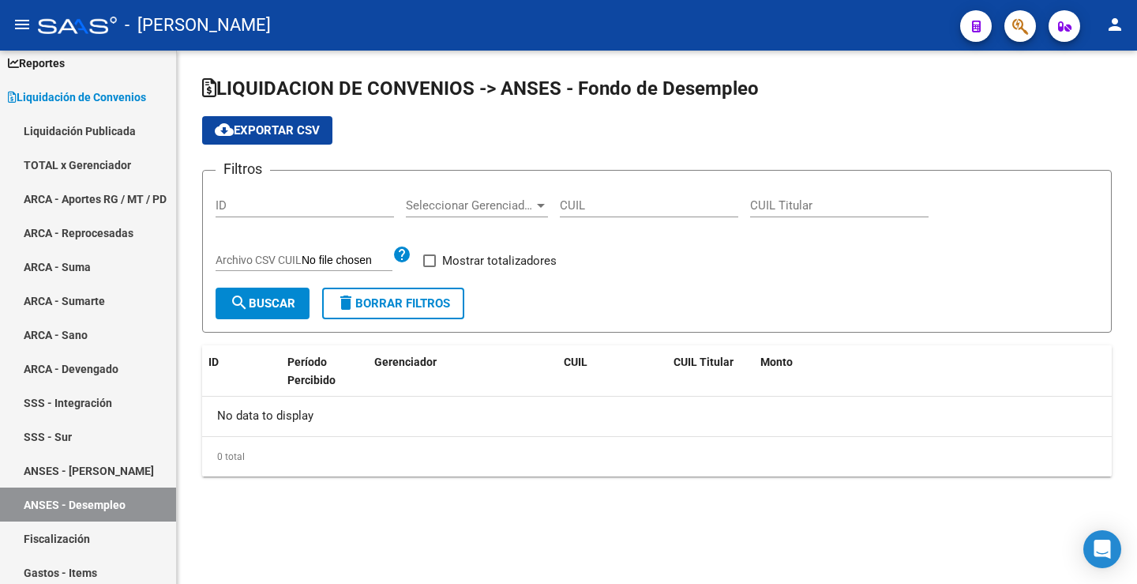
checkbox input "true"
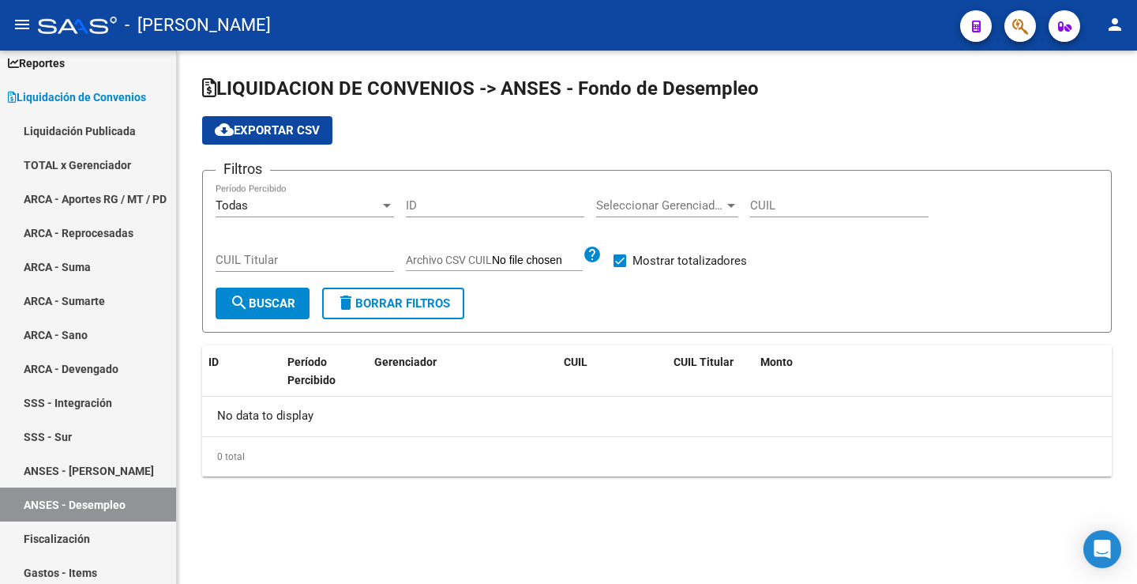
click at [331, 202] on div "Todas" at bounding box center [298, 205] width 164 height 14
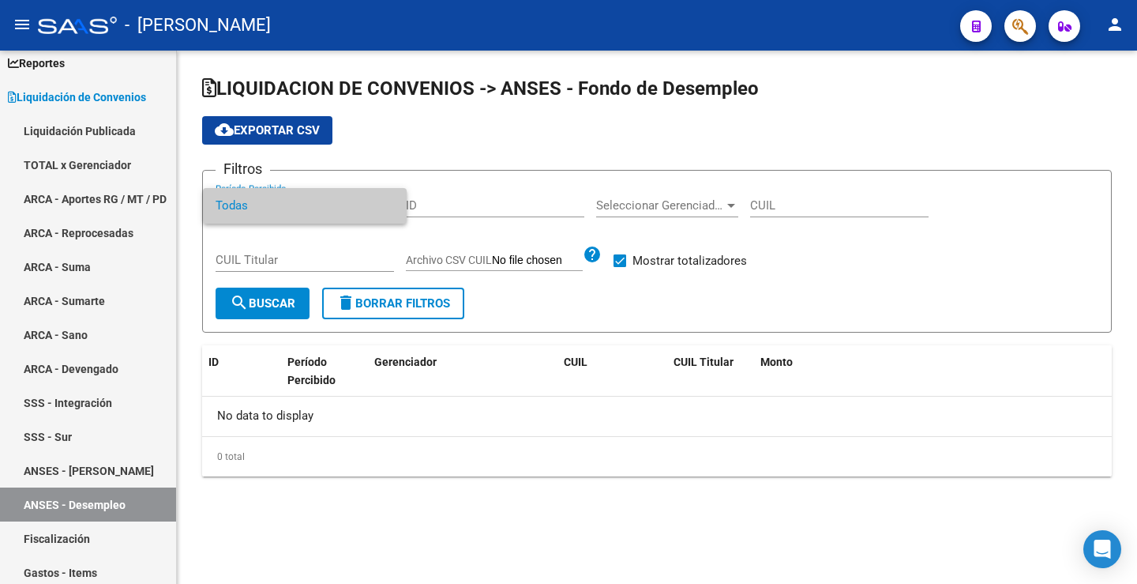
click at [575, 186] on div at bounding box center [568, 292] width 1137 height 584
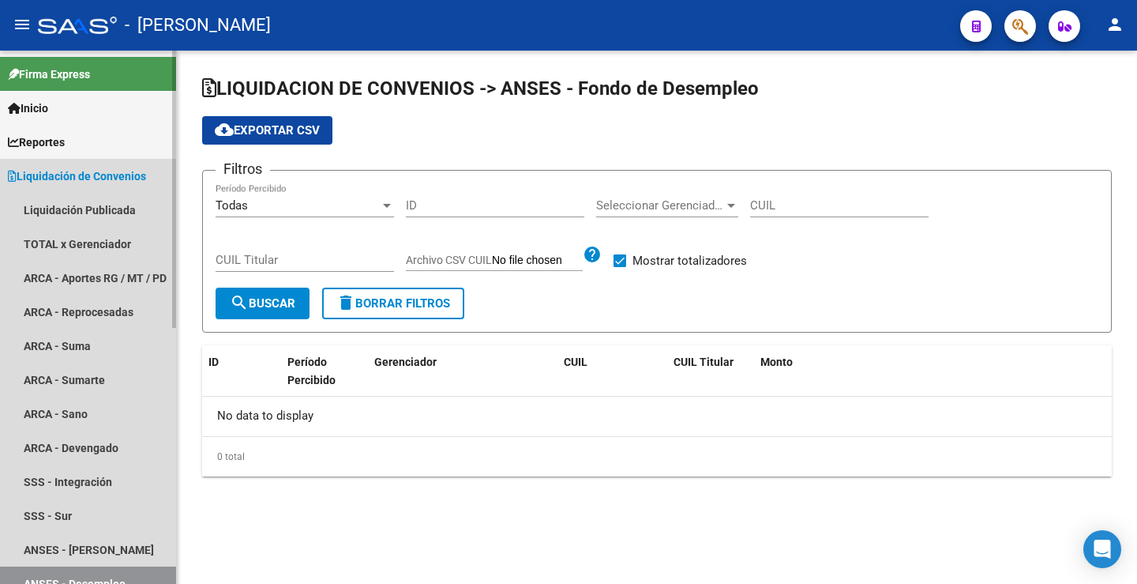
click at [104, 171] on span "Liquidación de Convenios" at bounding box center [77, 175] width 138 height 17
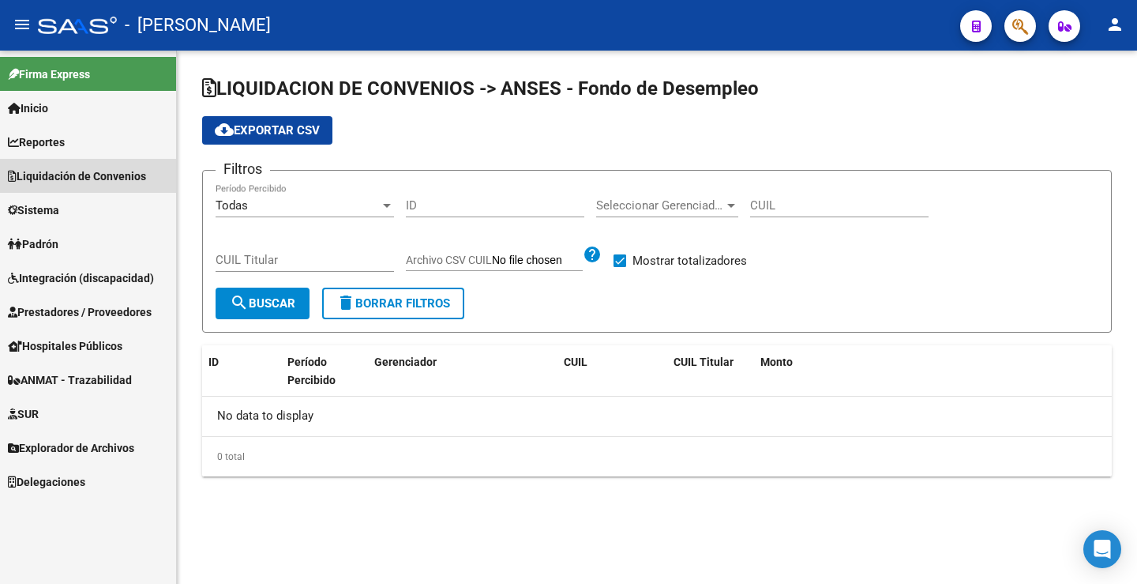
click at [104, 171] on span "Liquidación de Convenios" at bounding box center [77, 175] width 138 height 17
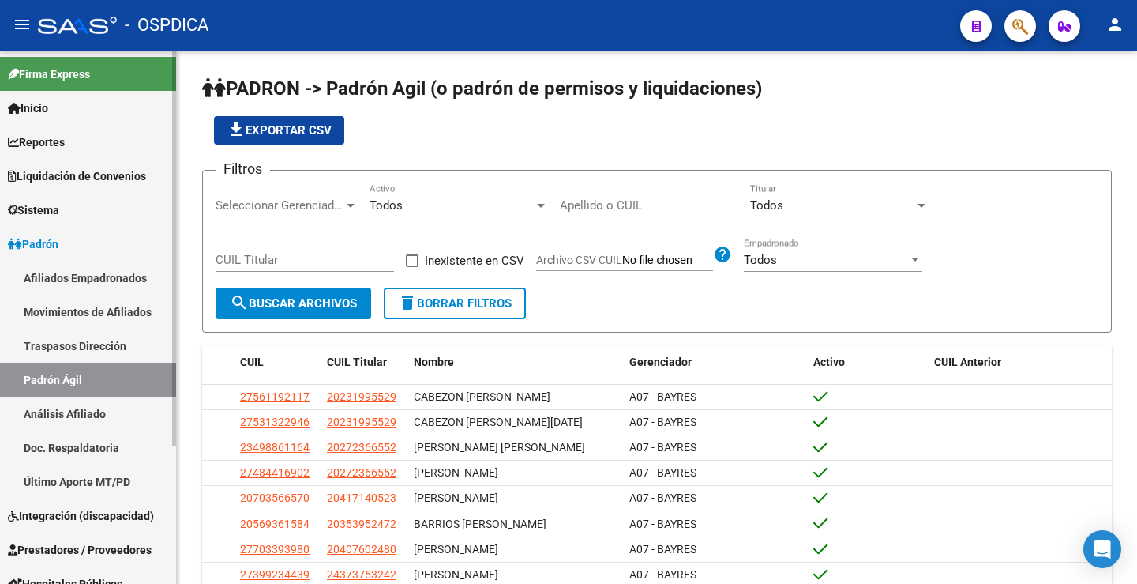
click at [89, 156] on link "Reportes" at bounding box center [88, 142] width 176 height 34
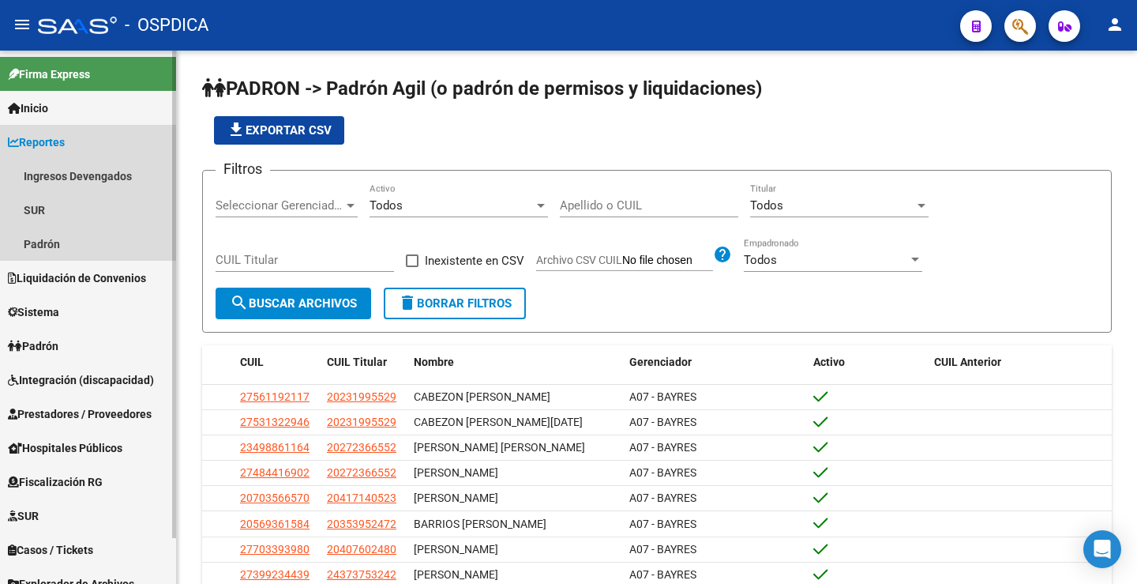
click at [92, 140] on link "Reportes" at bounding box center [88, 142] width 176 height 34
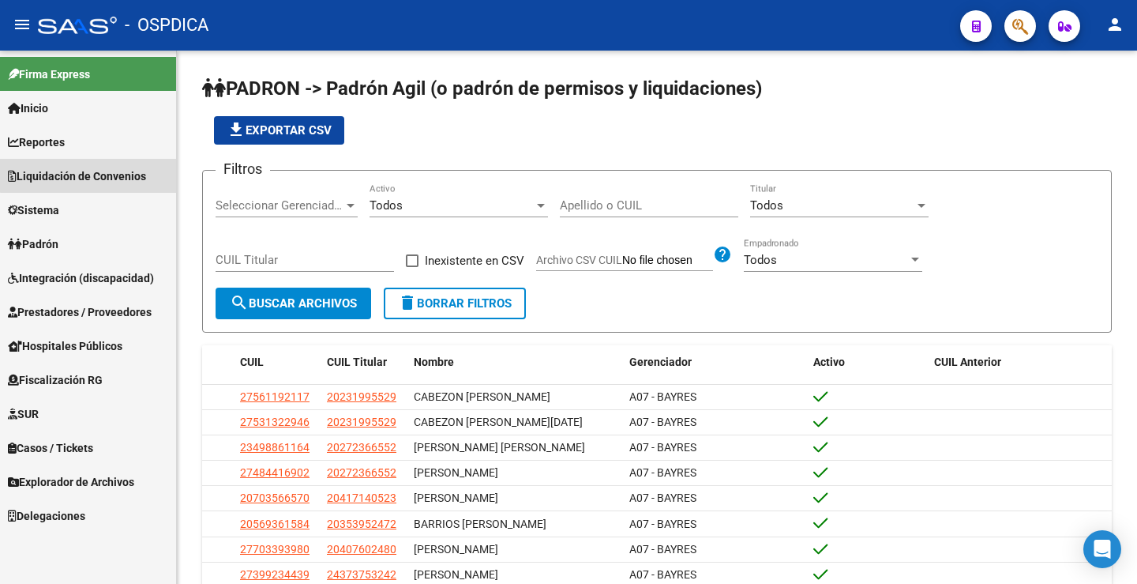
click at [96, 164] on link "Liquidación de Convenios" at bounding box center [88, 176] width 176 height 34
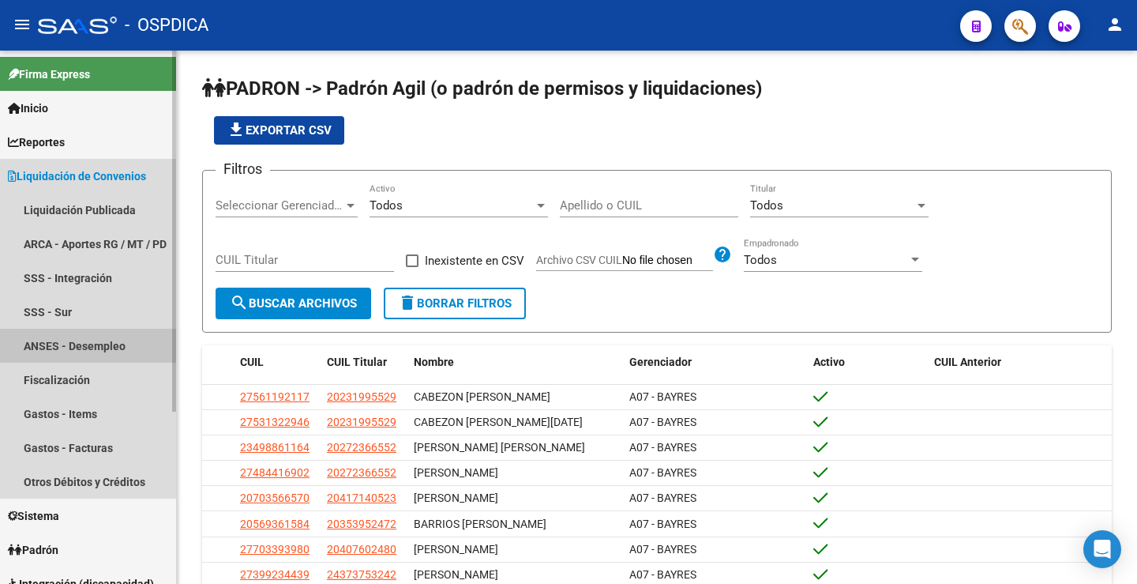
click at [65, 343] on link "ANSES - Desempleo" at bounding box center [88, 345] width 176 height 34
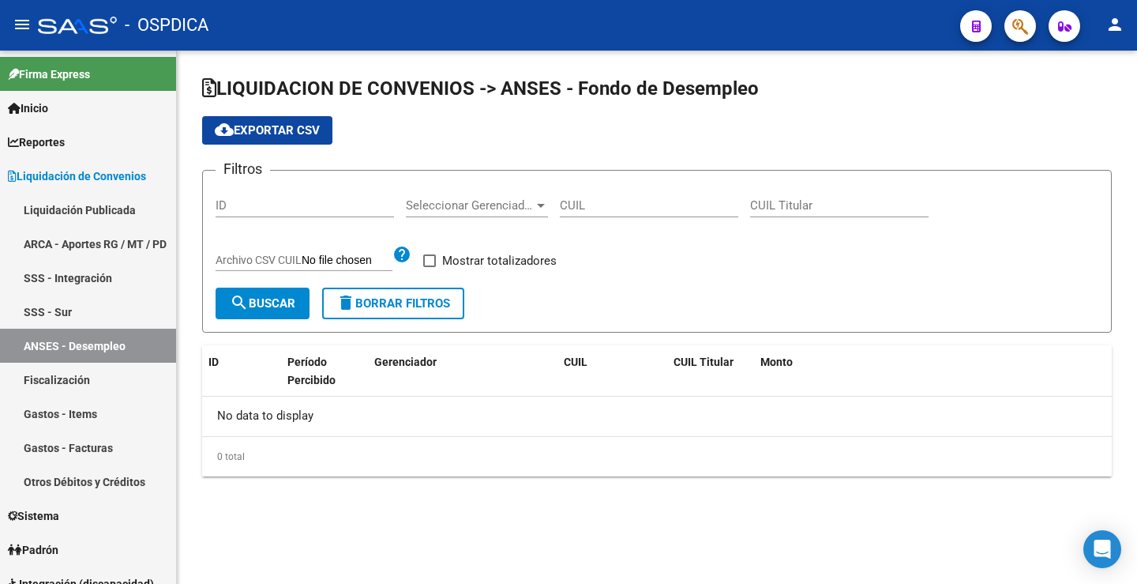
checkbox input "true"
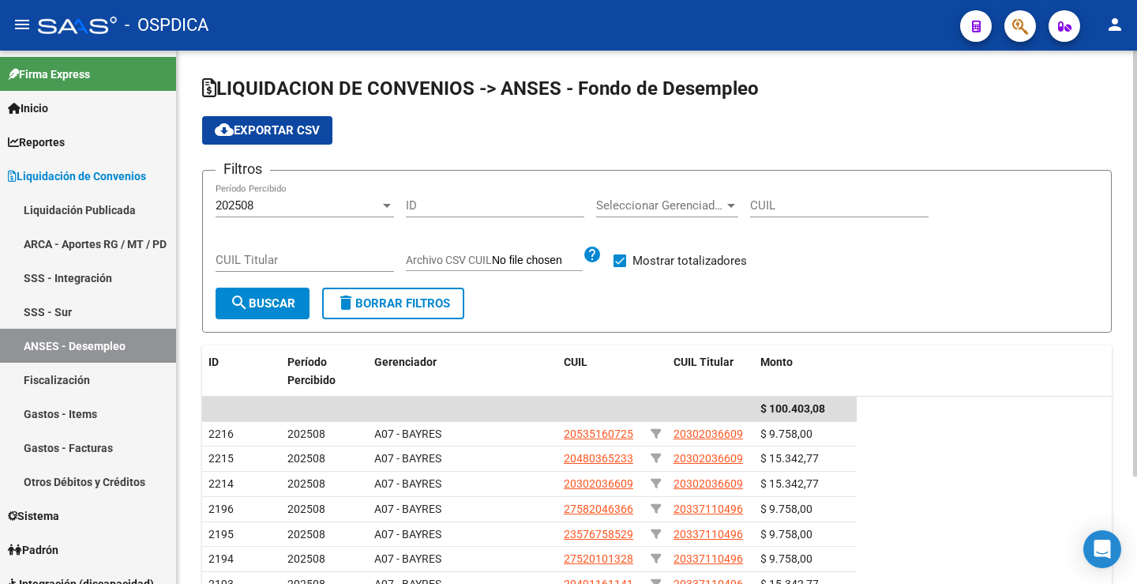
click at [290, 135] on span "cloud_download Exportar CSV" at bounding box center [267, 130] width 105 height 14
